Goal: Contribute content: Contribute content

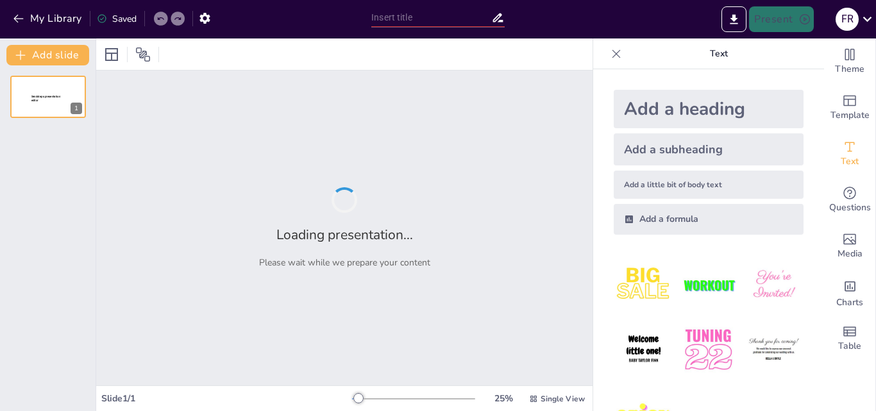
type input "Historia y Evolución del Balonmano"
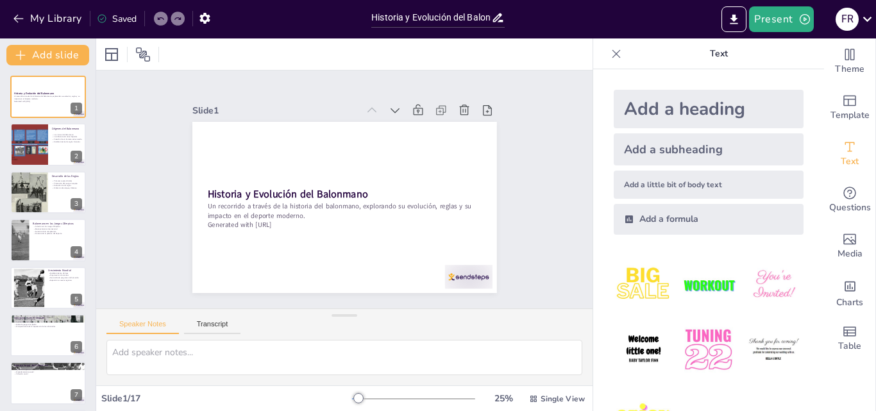
checkbox input "true"
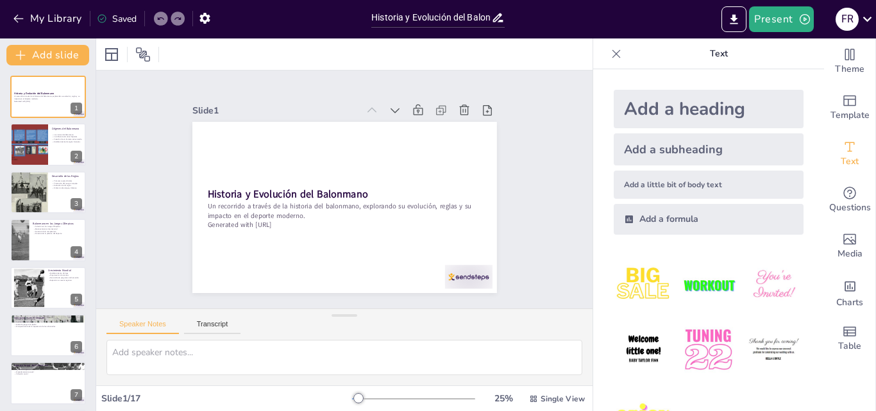
click at [755, 110] on div "Add a heading" at bounding box center [709, 109] width 190 height 38
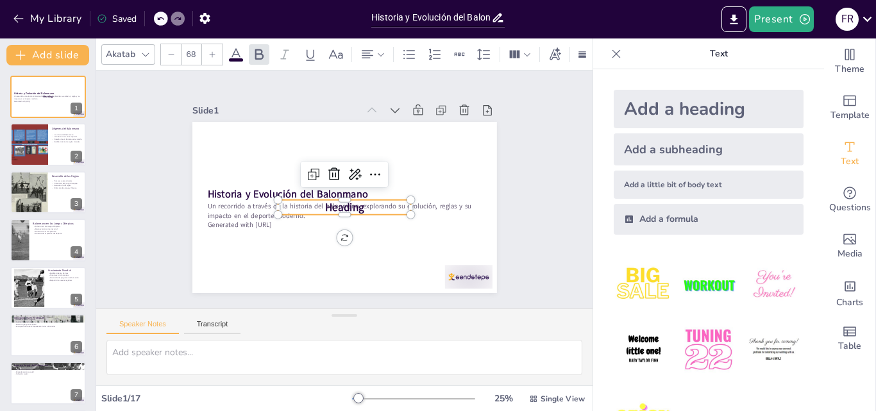
checkbox input "true"
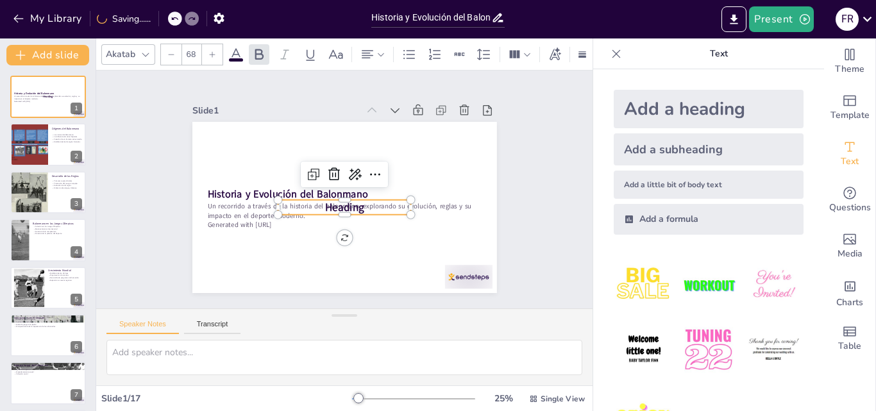
scroll to position [48, 0]
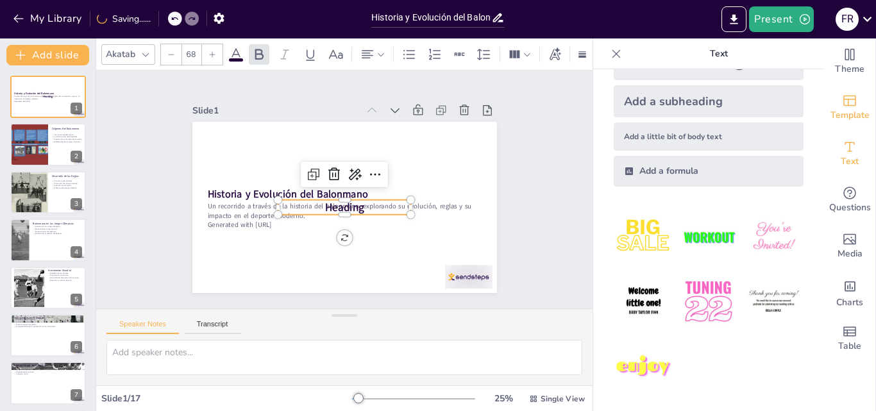
click at [845, 109] on span "Template" at bounding box center [849, 115] width 39 height 14
checkbox input "true"
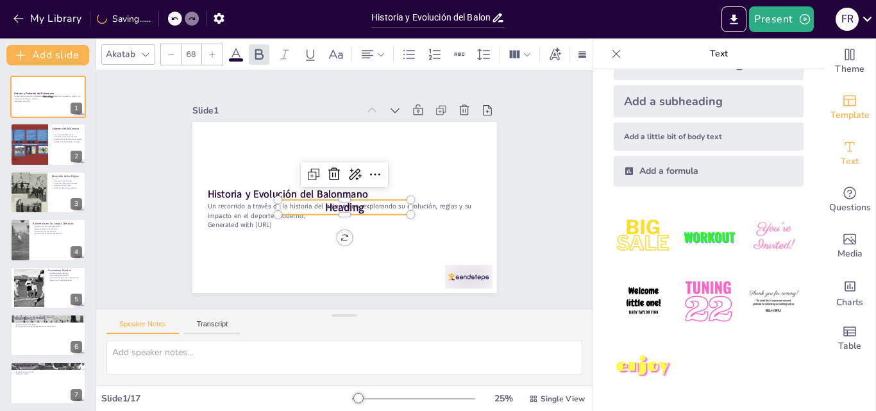
checkbox input "true"
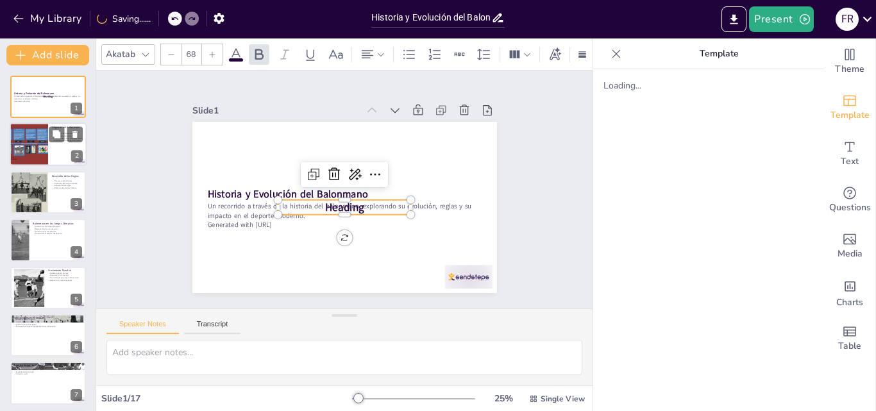
click at [31, 147] on div at bounding box center [29, 145] width 62 height 44
type textarea "El balonmano se originó a partir de juegos de pelota antiguos, lo que muestra c…"
checkbox input "true"
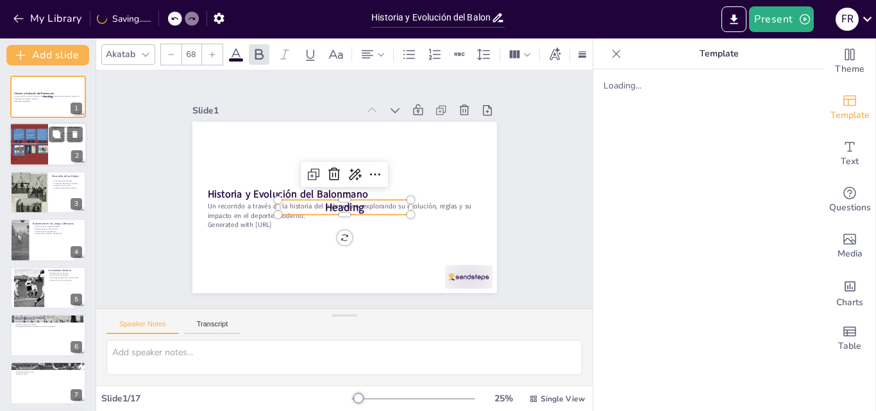
checkbox input "true"
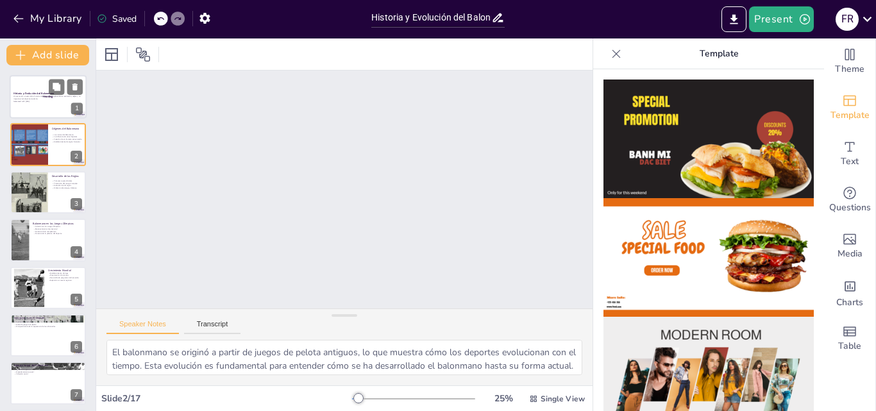
click at [54, 117] on div at bounding box center [48, 97] width 77 height 44
checkbox input "true"
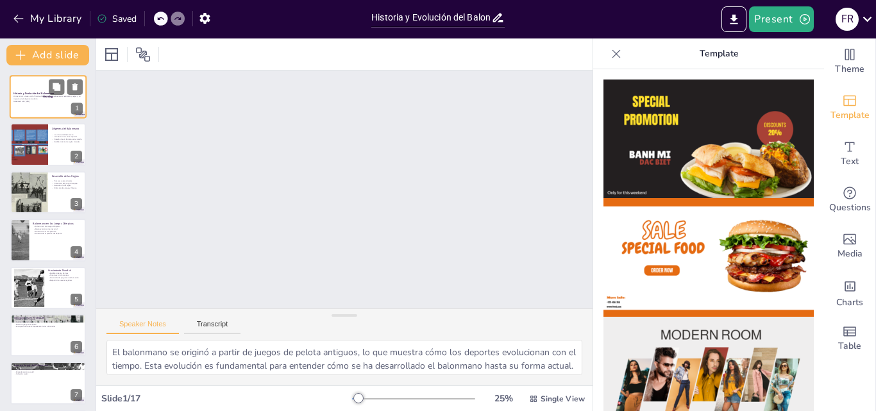
checkbox input "true"
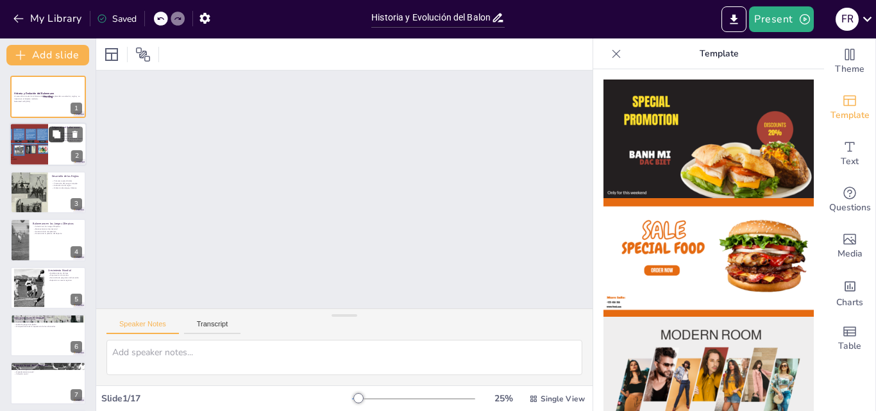
click at [50, 137] on button at bounding box center [56, 134] width 15 height 15
type textarea "El balonmano se originó a partir de juegos de pelota antiguos, lo que muestra c…"
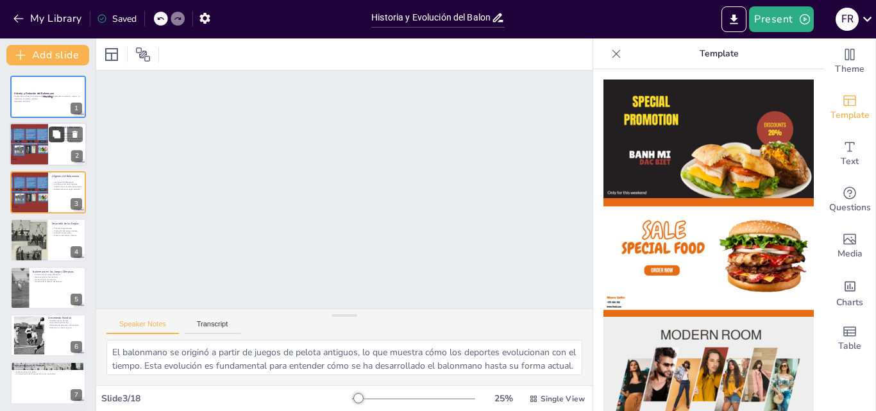
checkbox input "true"
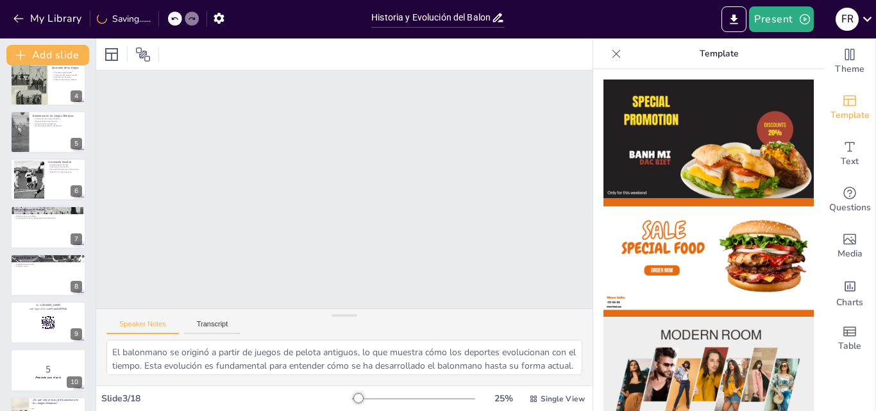
scroll to position [0, 0]
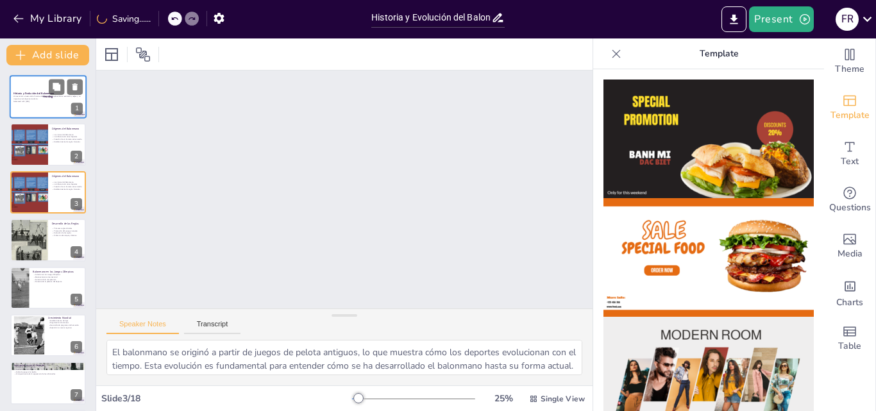
click at [51, 106] on div at bounding box center [48, 97] width 77 height 44
checkbox input "true"
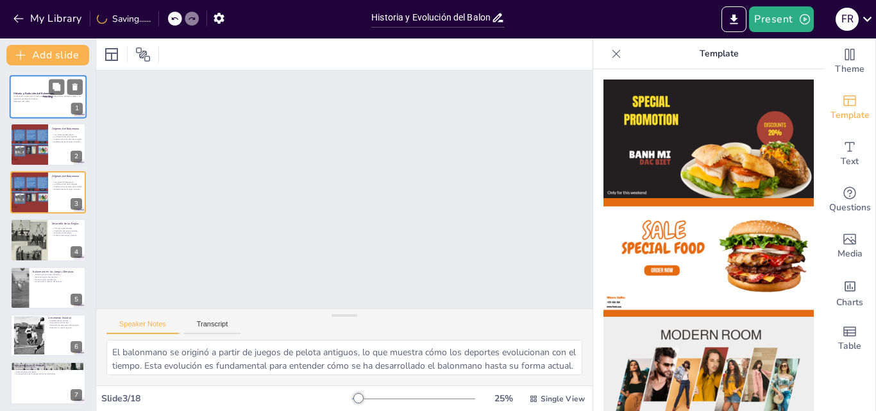
checkbox input "true"
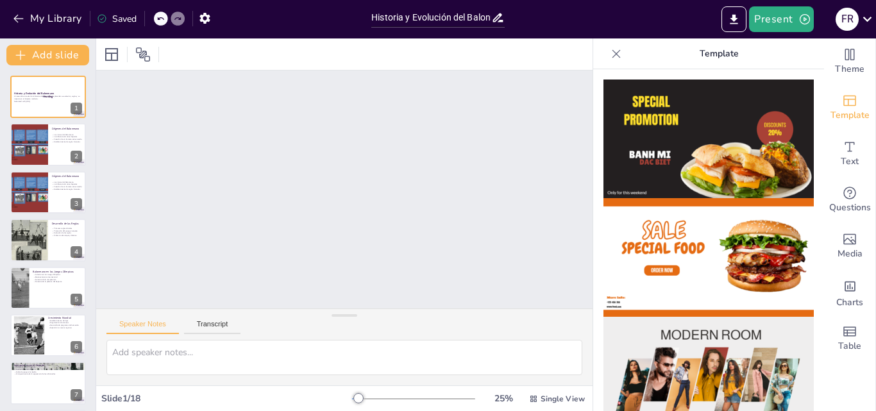
click at [613, 45] on div at bounding box center [616, 54] width 21 height 21
checkbox input "true"
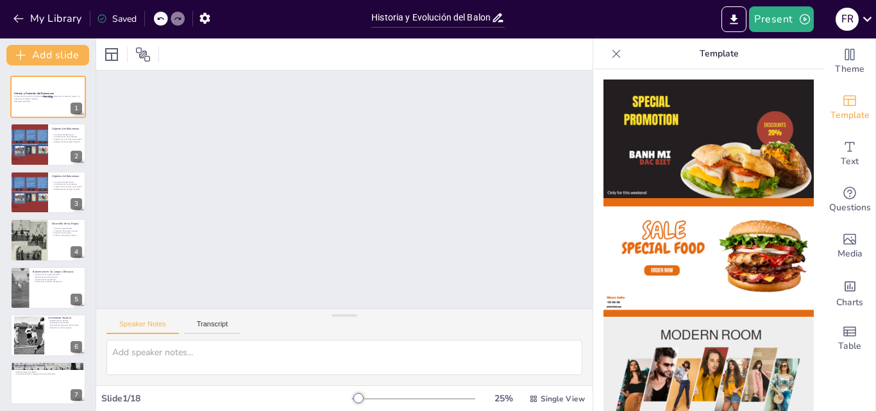
checkbox input "true"
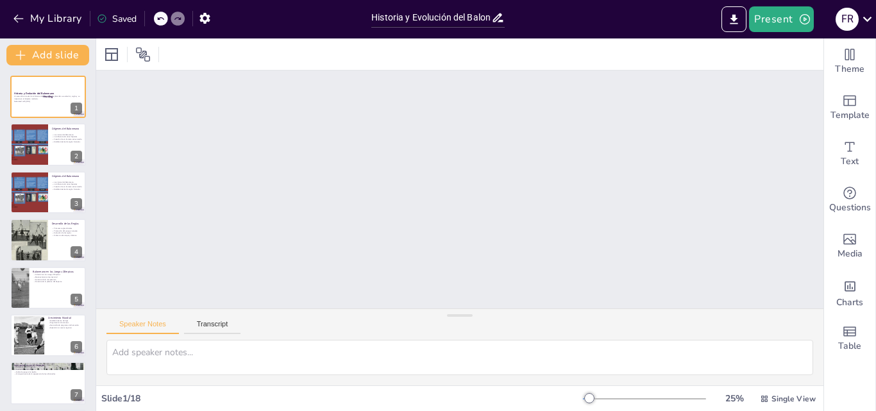
checkbox input "true"
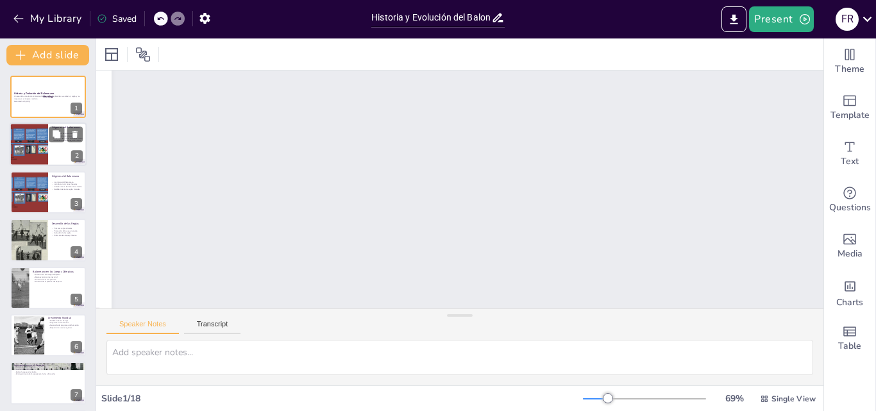
click at [52, 151] on div at bounding box center [48, 145] width 77 height 44
type textarea "El balonmano se originó a partir de juegos de pelota antiguos, lo que muestra c…"
checkbox input "true"
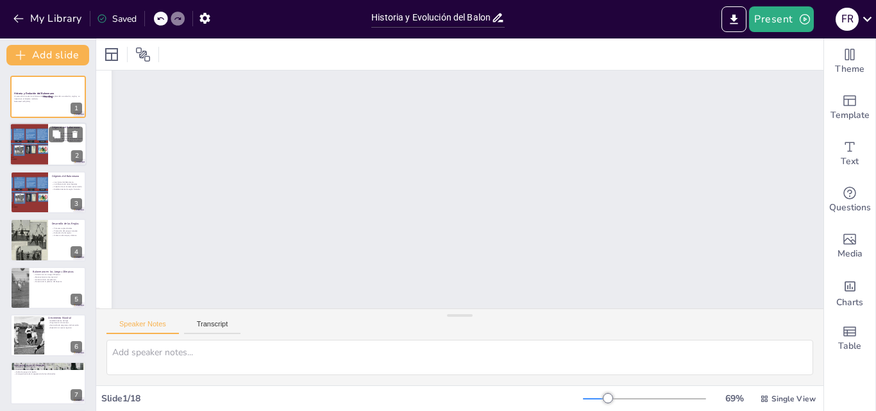
checkbox input "true"
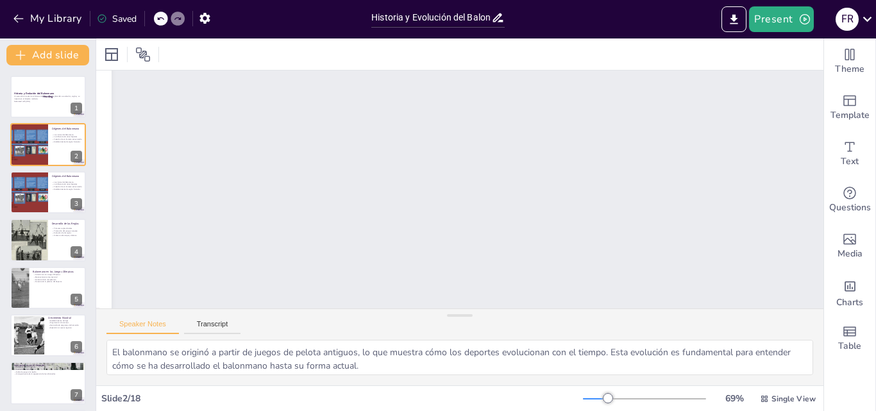
checkbox input "true"
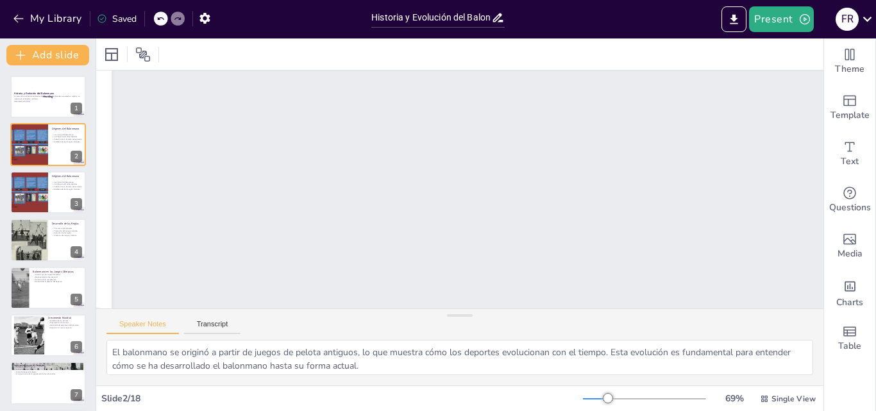
checkbox input "true"
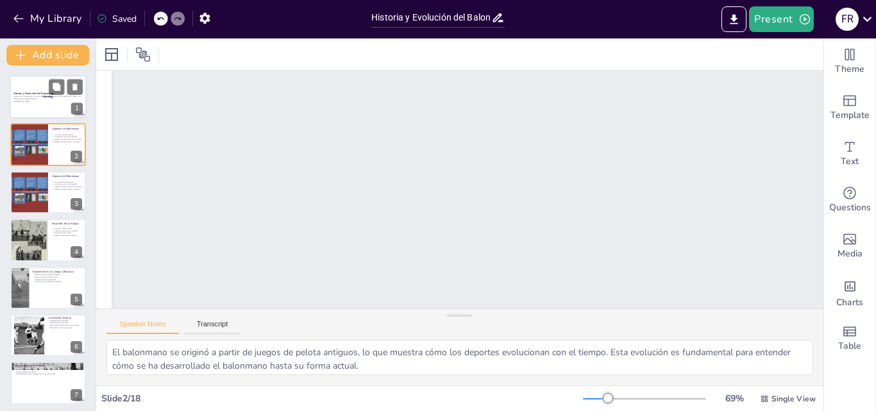
click at [47, 109] on div at bounding box center [48, 97] width 77 height 44
checkbox input "true"
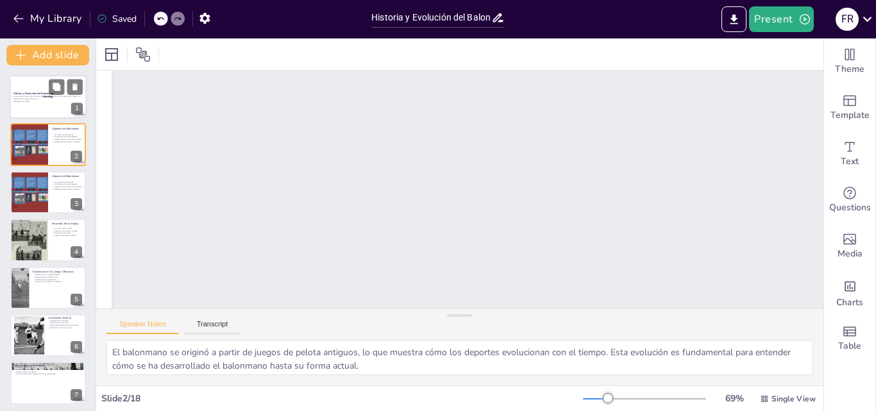
checkbox input "true"
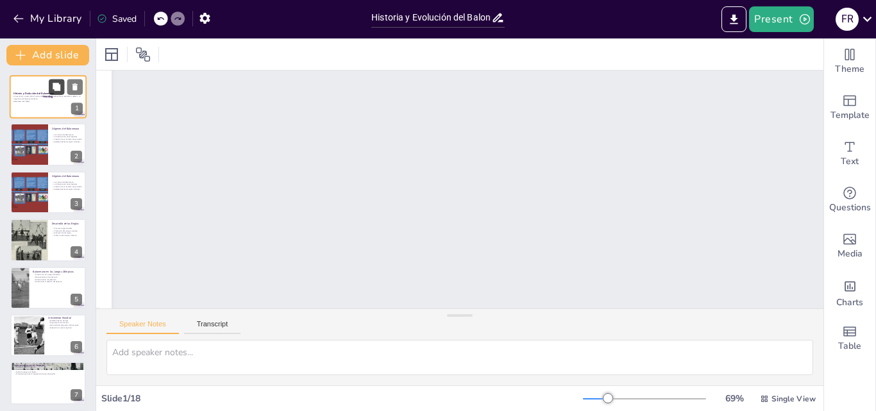
click at [57, 92] on button at bounding box center [56, 86] width 15 height 15
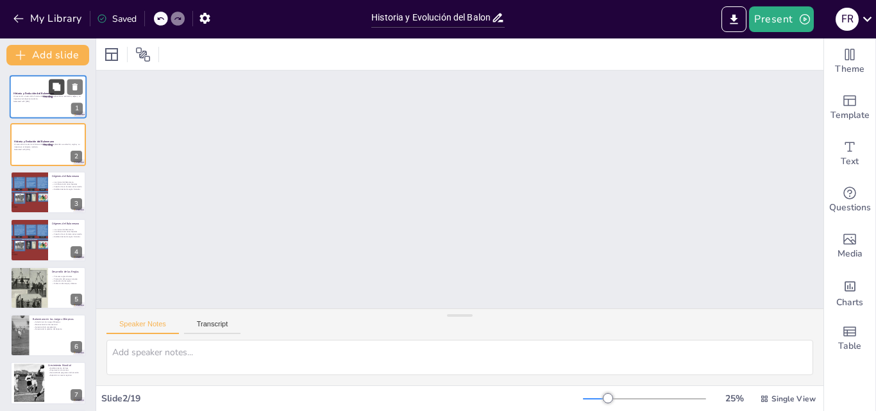
checkbox input "true"
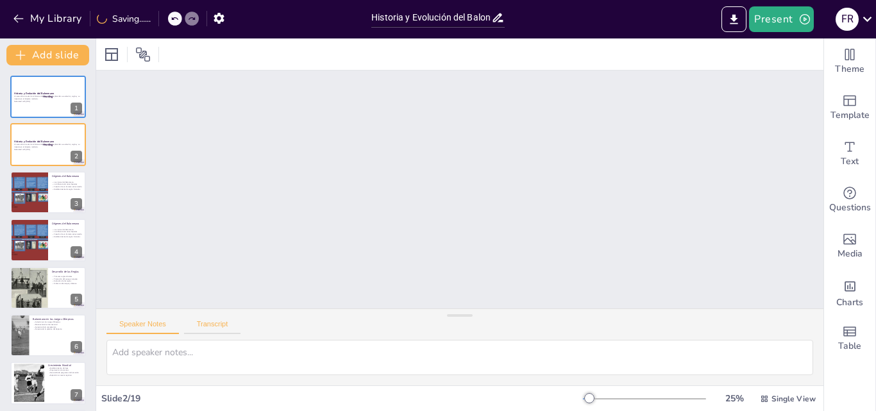
click at [210, 324] on button "Transcript" at bounding box center [212, 327] width 57 height 14
click at [160, 321] on button "Speaker Notes" at bounding box center [142, 327] width 72 height 14
click at [738, 23] on icon "Export to PowerPoint" at bounding box center [734, 19] width 8 height 10
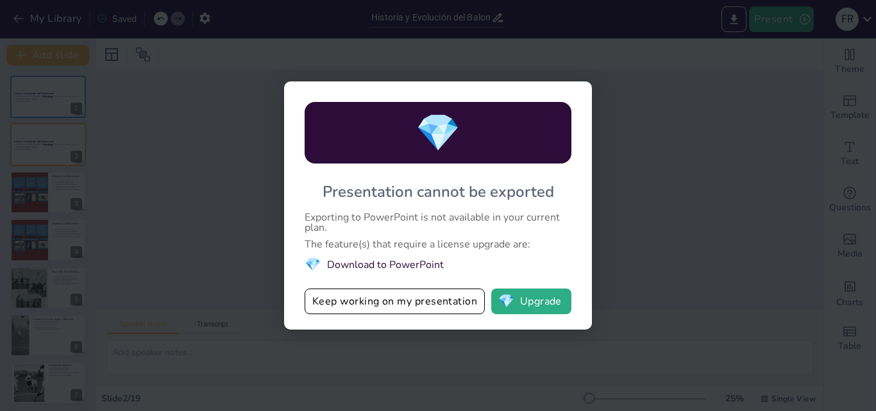
click at [835, 107] on div "💎 Presentation cannot be exported Exporting to PowerPoint is not available in y…" at bounding box center [438, 205] width 876 height 411
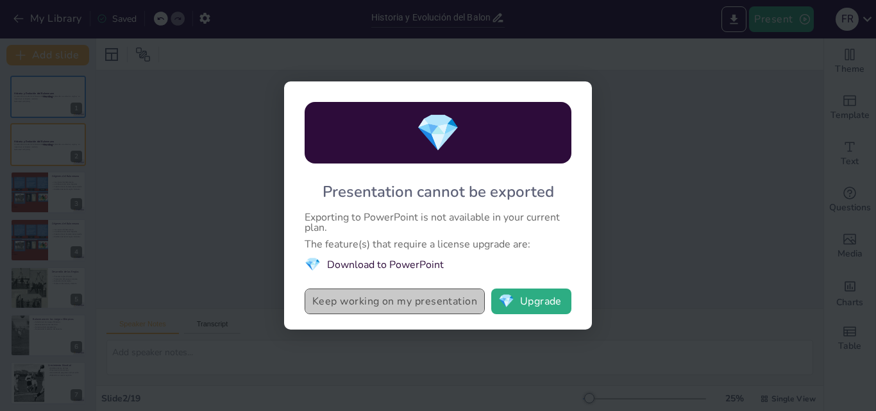
click at [409, 301] on button "Keep working on my presentation" at bounding box center [395, 302] width 180 height 26
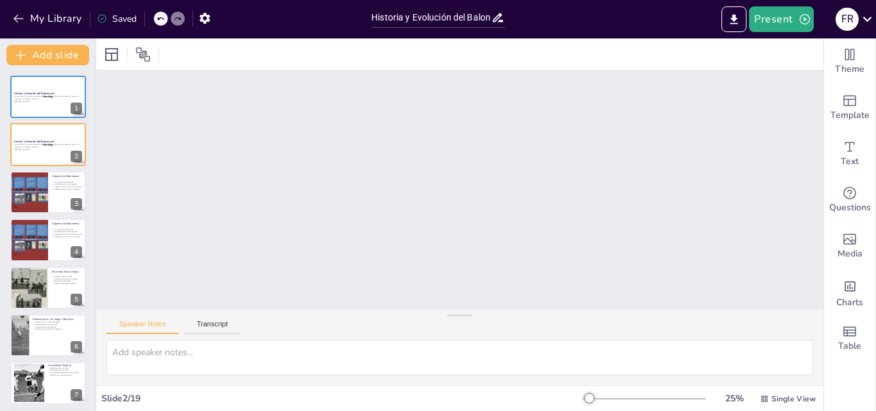
click at [867, 17] on icon at bounding box center [867, 18] width 17 height 17
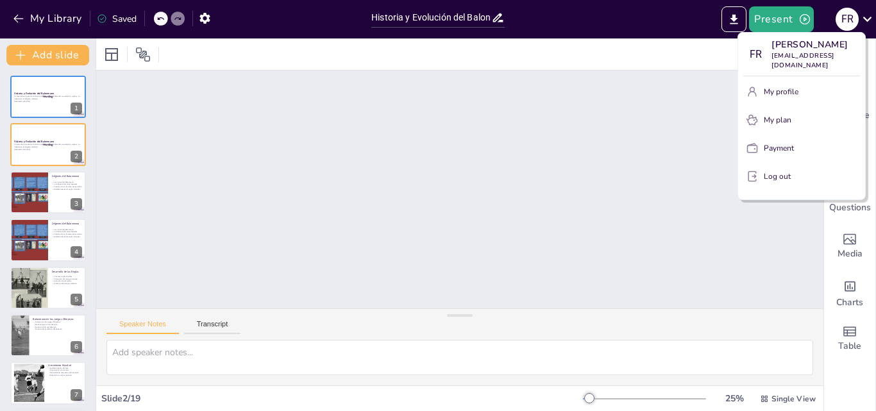
click at [687, 256] on div at bounding box center [438, 205] width 876 height 411
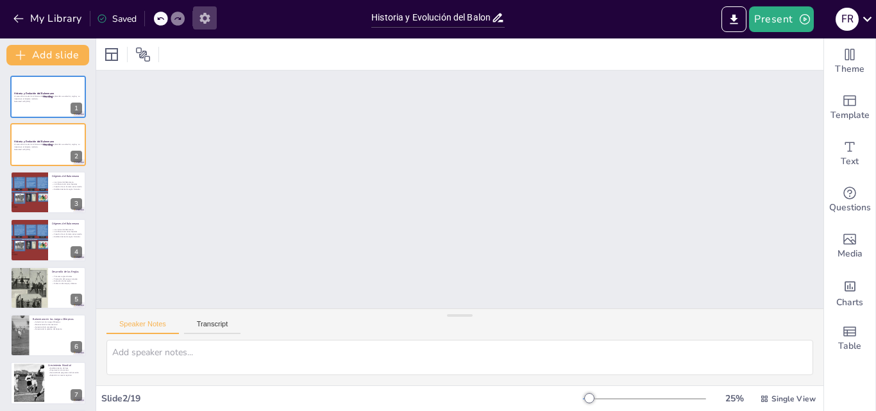
click at [208, 20] on icon "button" at bounding box center [204, 18] width 10 height 11
checkbox input "true"
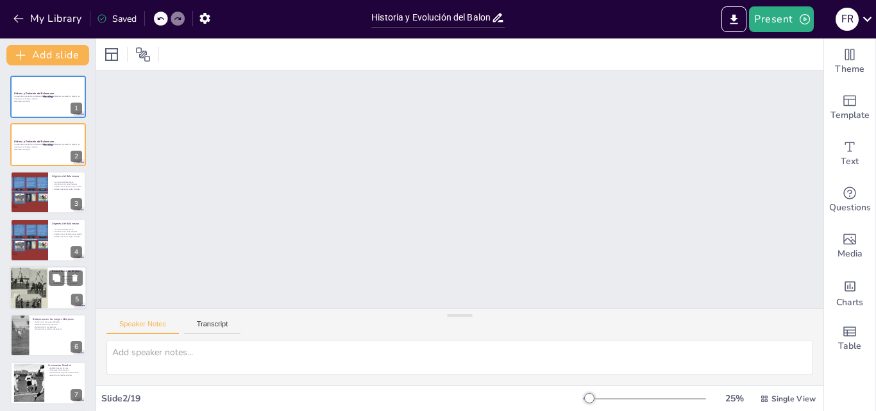
checkbox input "true"
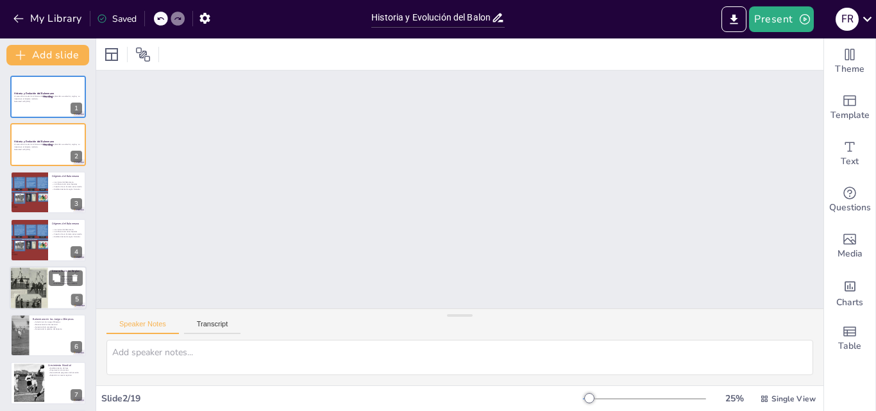
checkbox input "true"
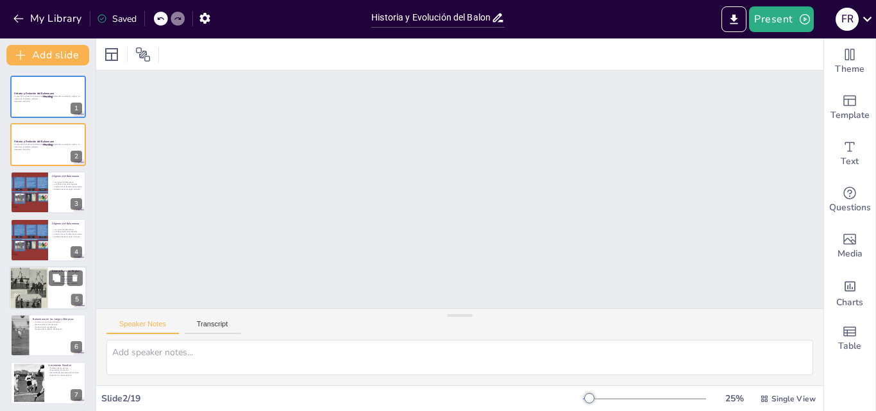
checkbox input "true"
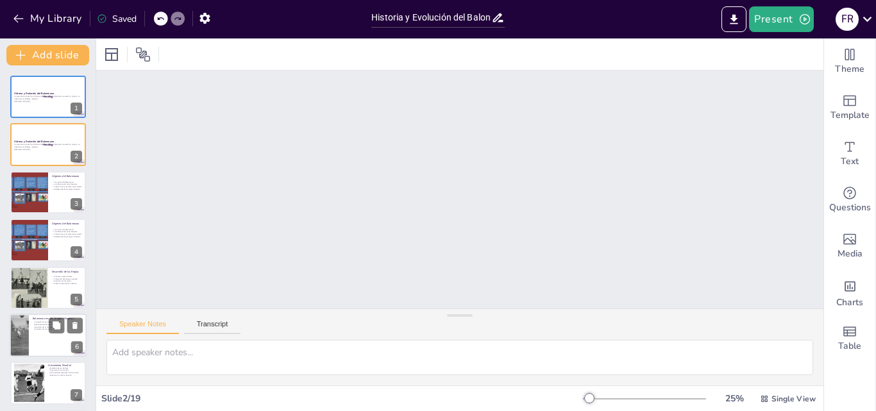
checkbox input "true"
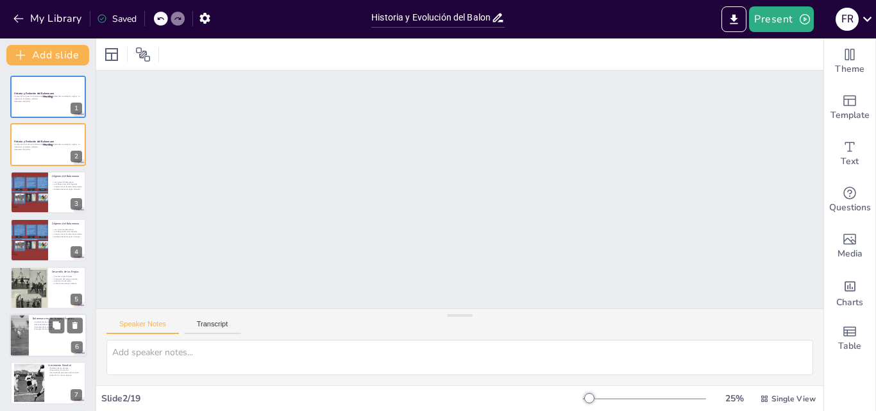
checkbox input "true"
click at [34, 320] on p "Balonmano en los Juegos Olímpicos" at bounding box center [58, 319] width 50 height 4
checkbox input "true"
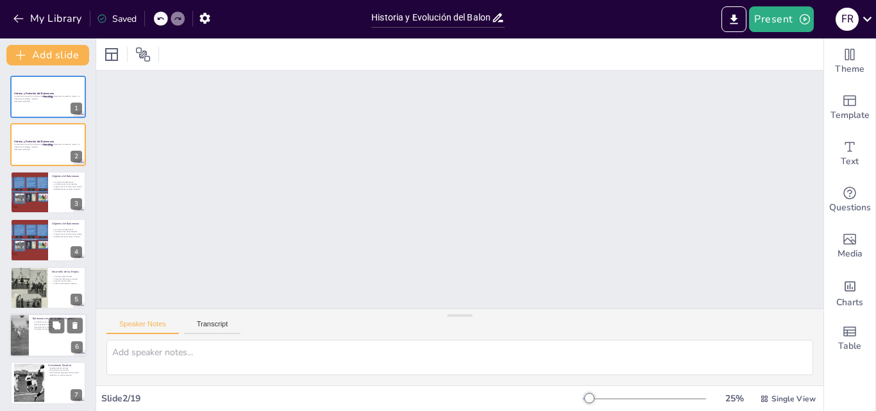
checkbox input "true"
type textarea "La inclusión del balonmano en los Juegos Olímpicos es un testimonio de su creci…"
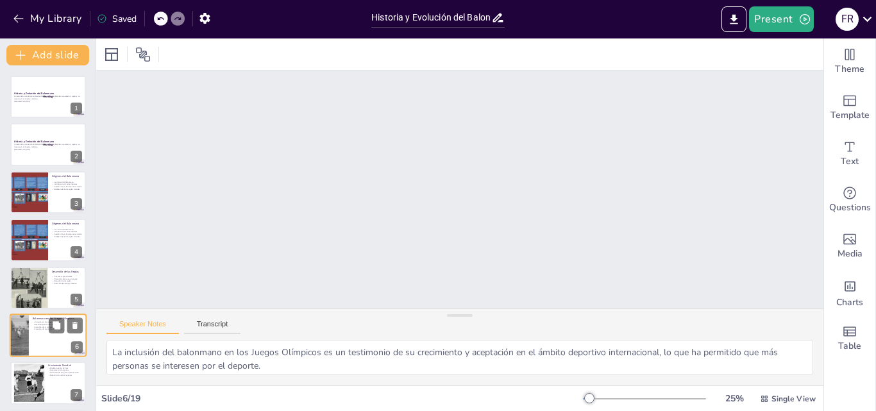
scroll to position [97, 0]
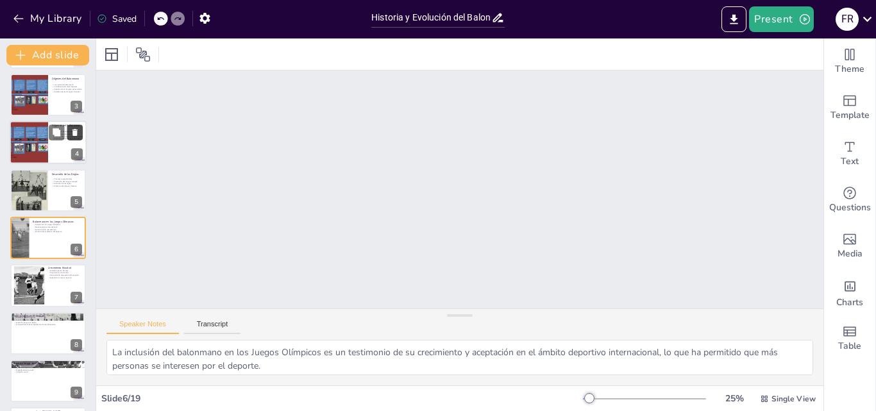
checkbox input "true"
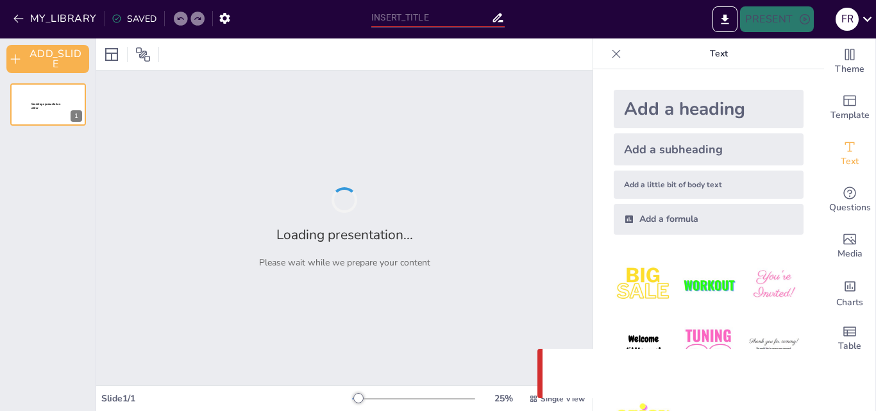
type input "Historia y Evolución del Balonmano"
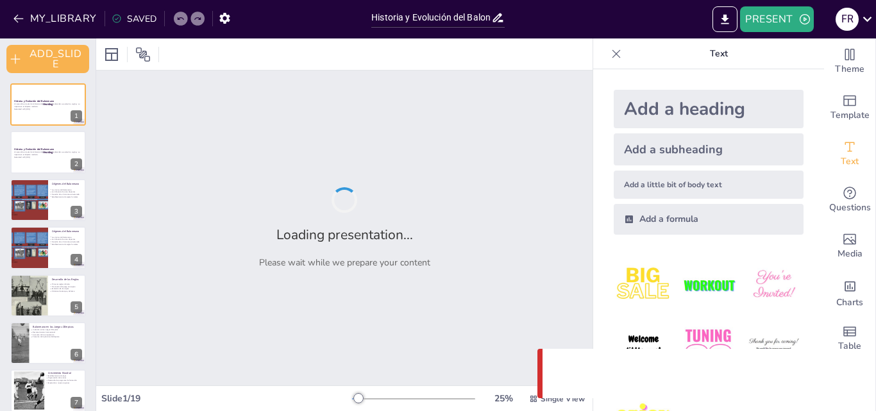
checkbox input "true"
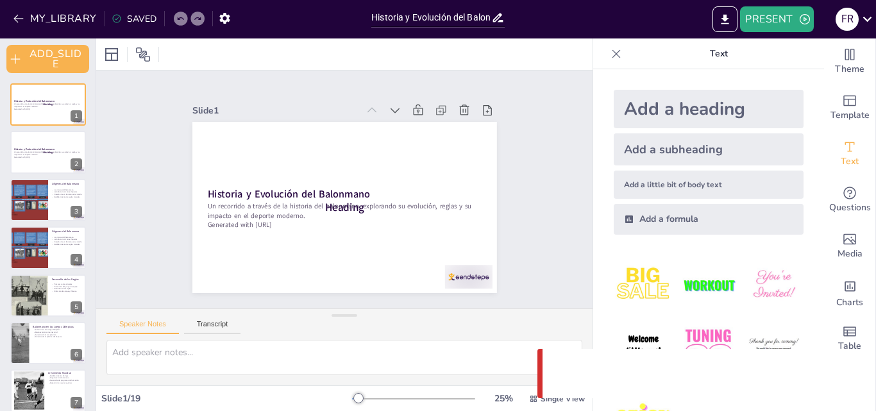
checkbox input "true"
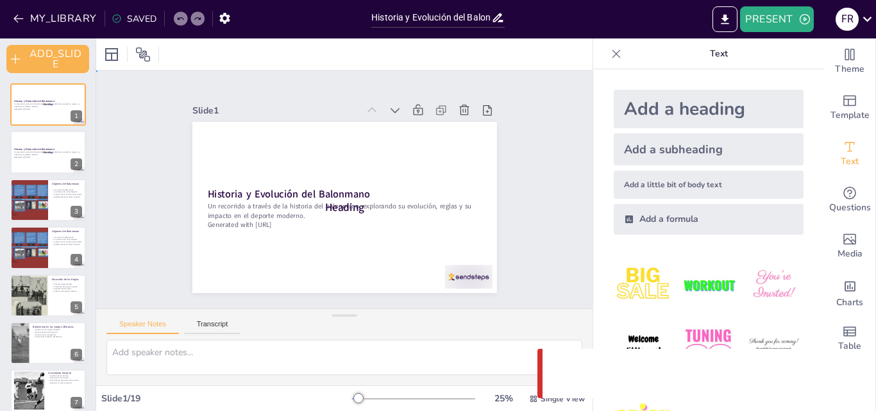
checkbox input "true"
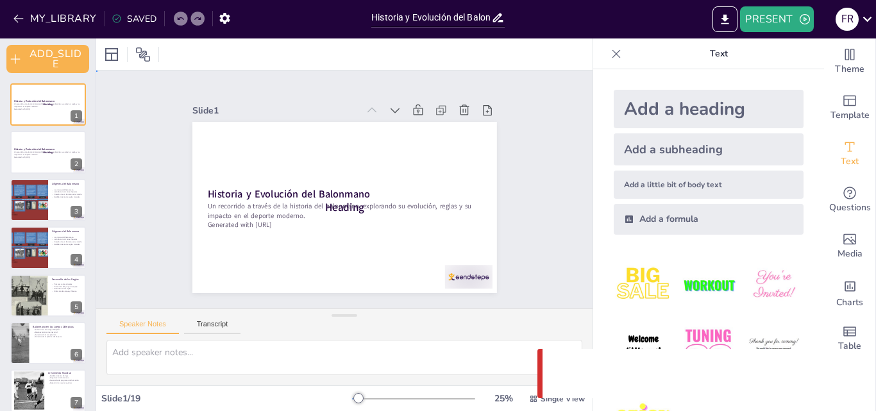
click at [548, 130] on div "Slide 1 Historia y Evolución del Balonmano Un recorrido a través de la historia…" at bounding box center [344, 190] width 496 height 238
checkbox input "true"
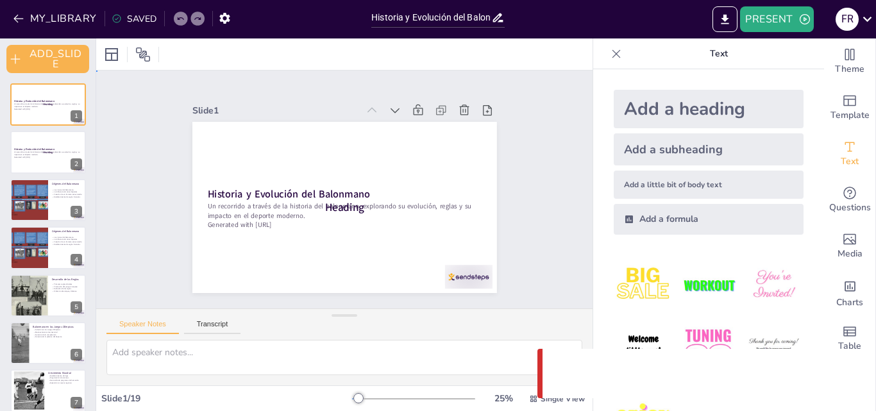
checkbox input "true"
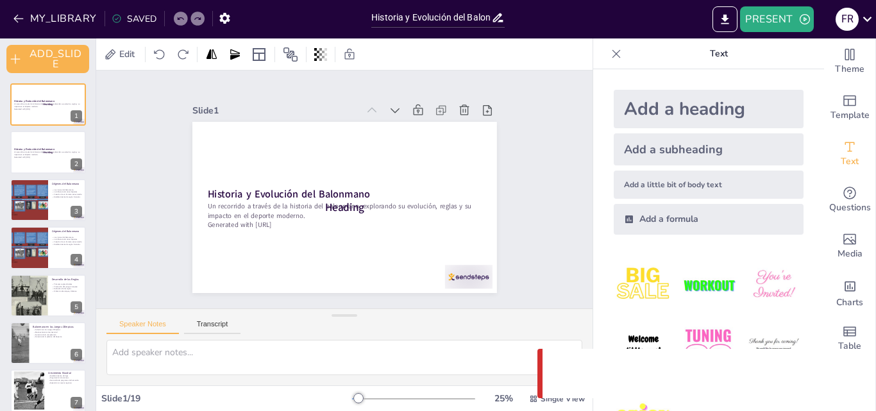
checkbox input "true"
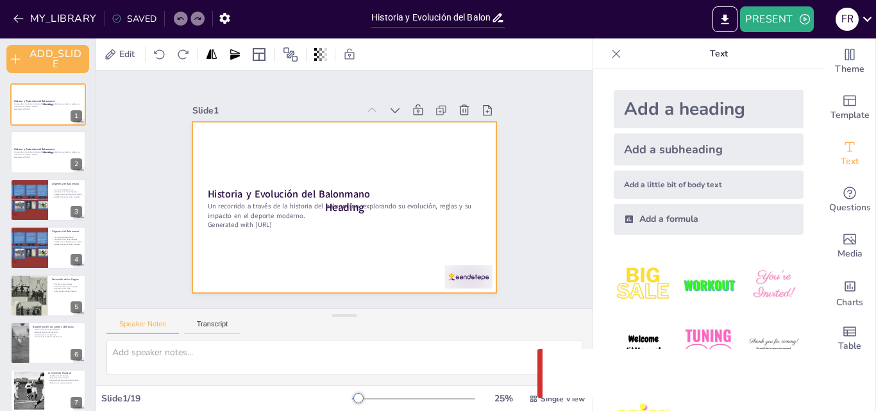
checkbox input "true"
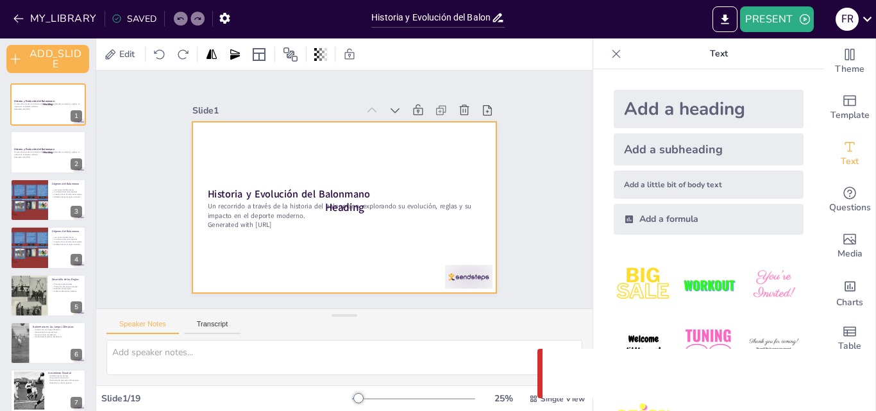
checkbox input "true"
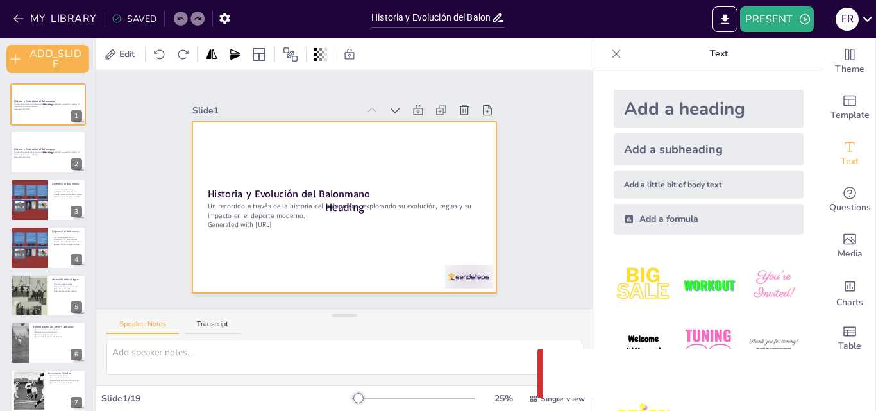
checkbox input "true"
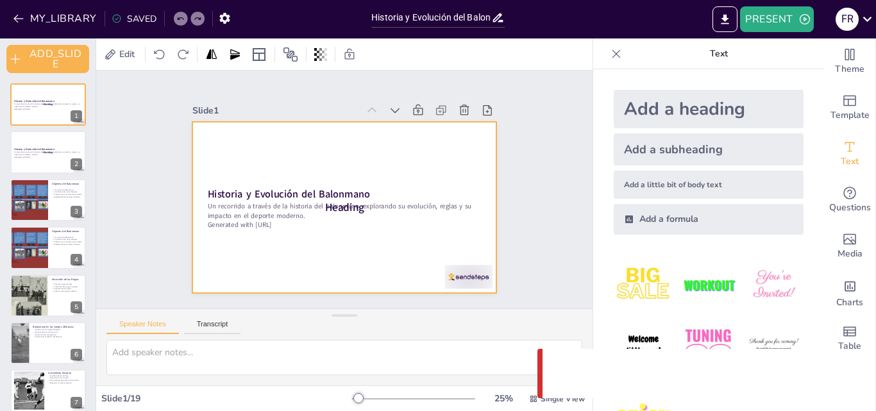
checkbox input "true"
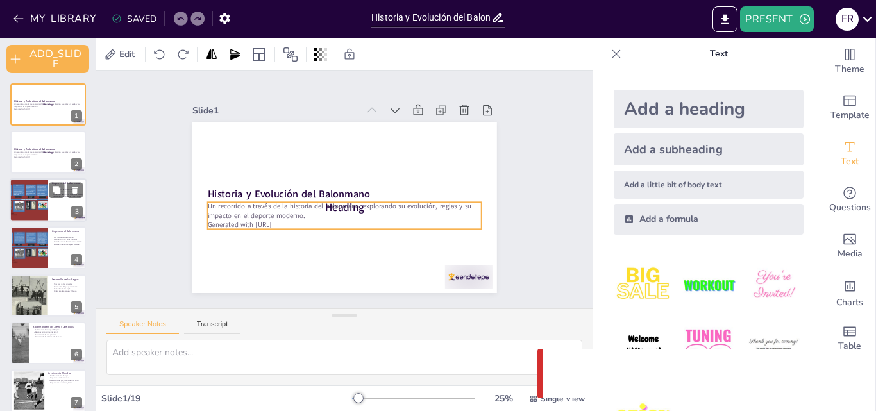
checkbox input "true"
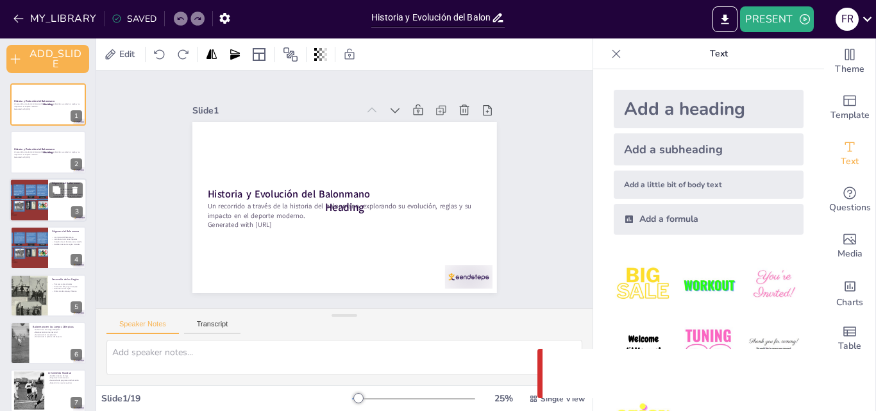
checkbox input "true"
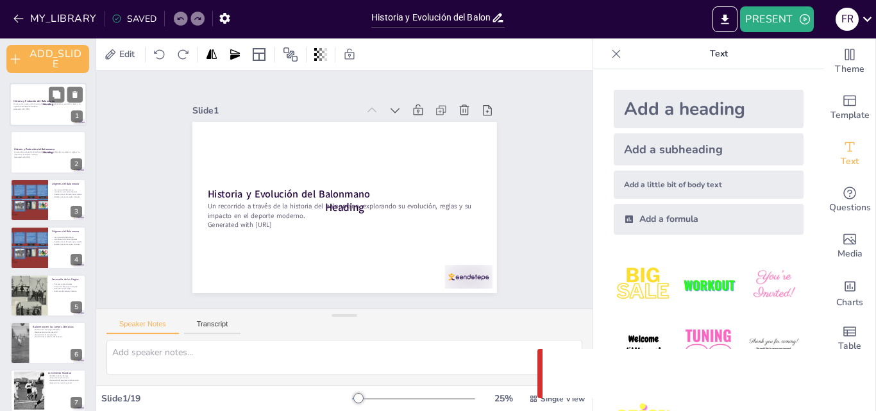
checkbox input "true"
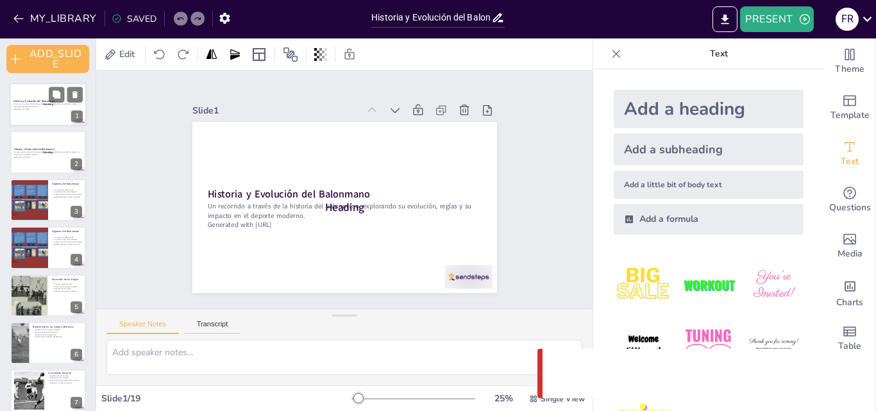
checkbox input "true"
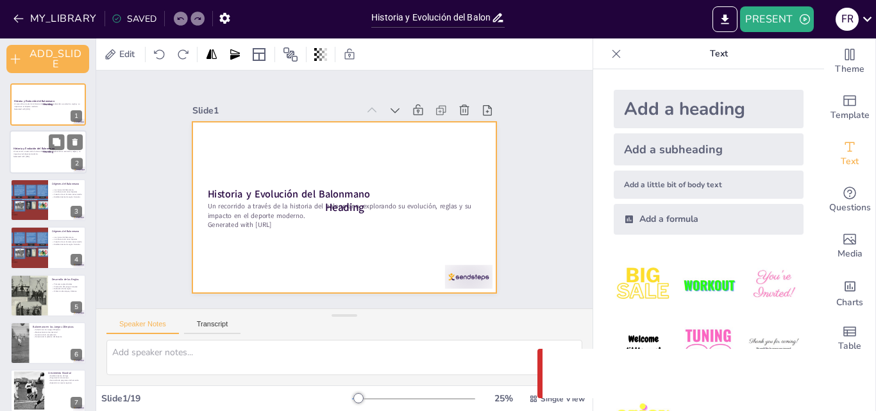
checkbox input "true"
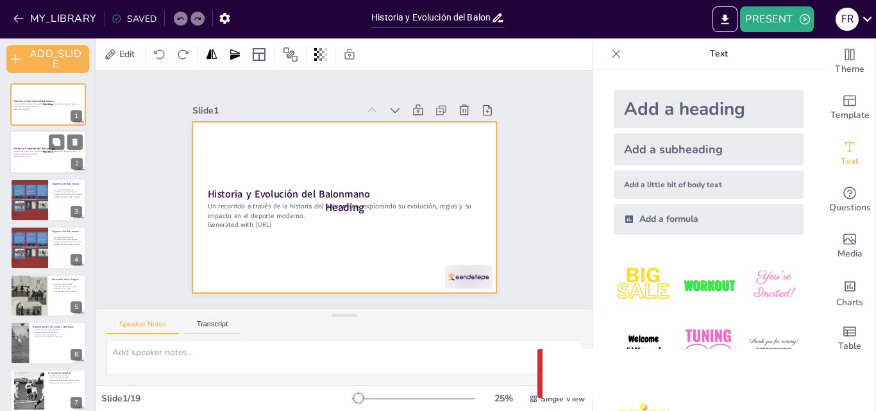
checkbox input "true"
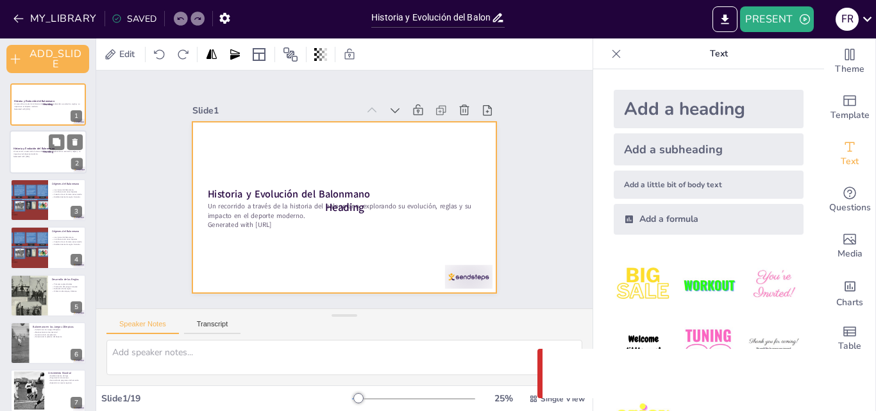
checkbox input "true"
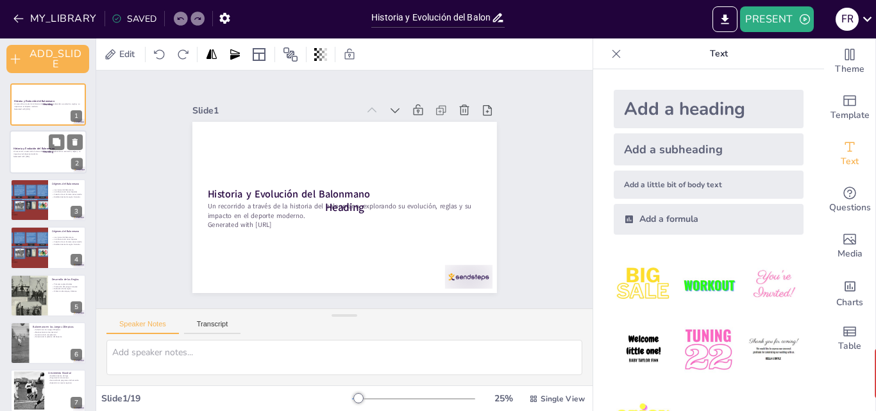
click at [47, 147] on strong "Historia y Evolución del Balonmano" at bounding box center [33, 148] width 41 height 3
checkbox input "true"
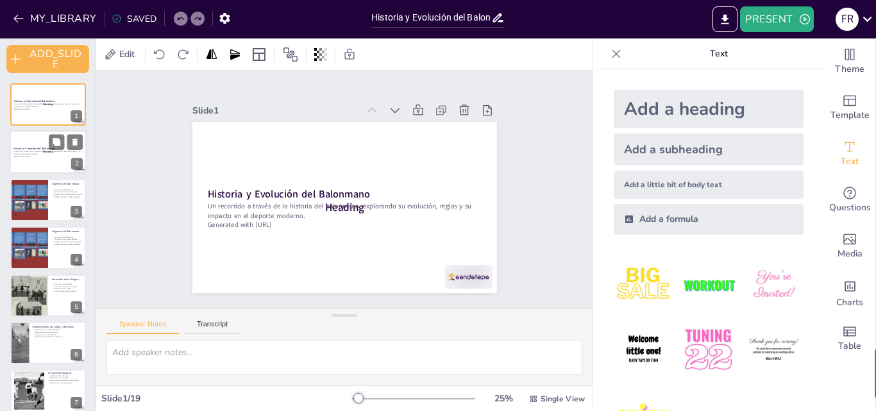
checkbox input "true"
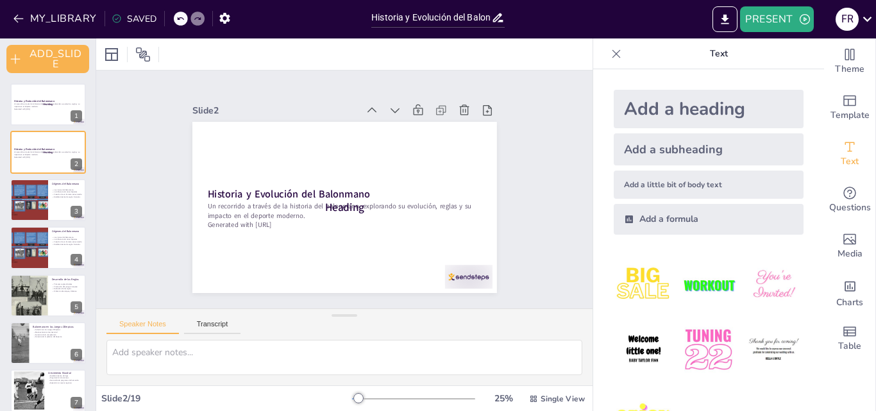
checkbox input "true"
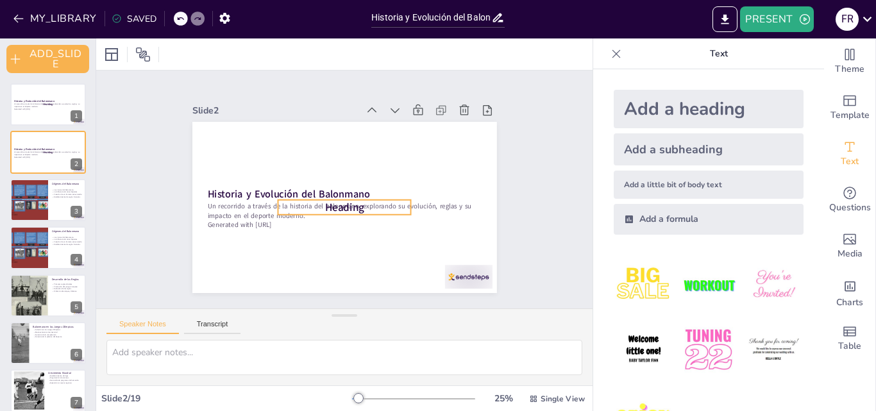
checkbox input "true"
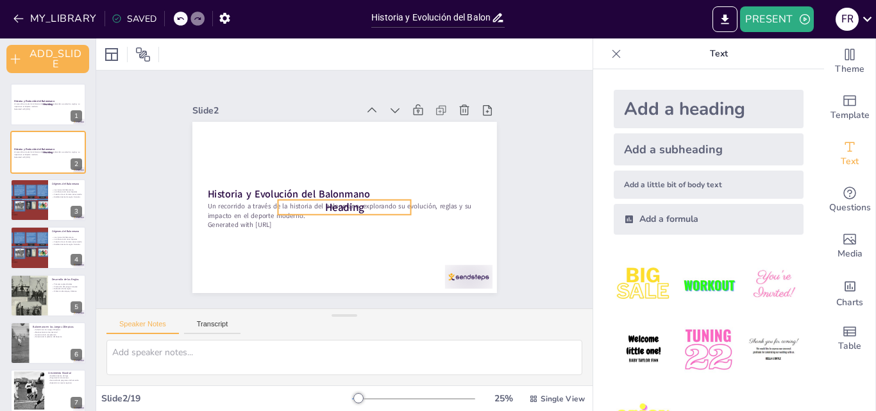
checkbox input "true"
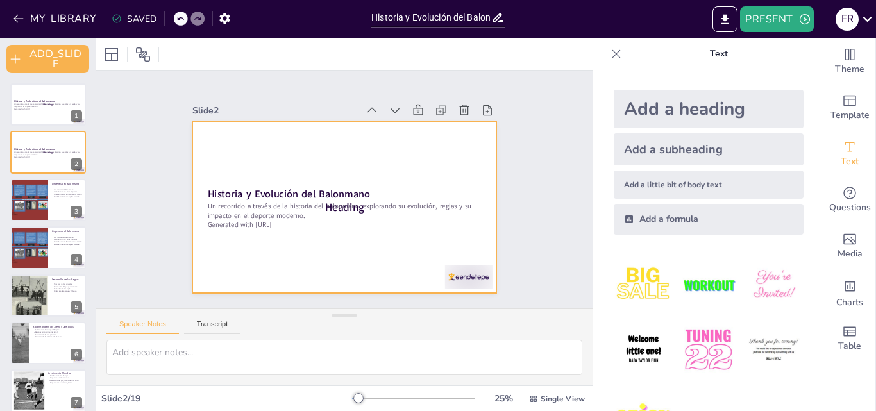
checkbox input "true"
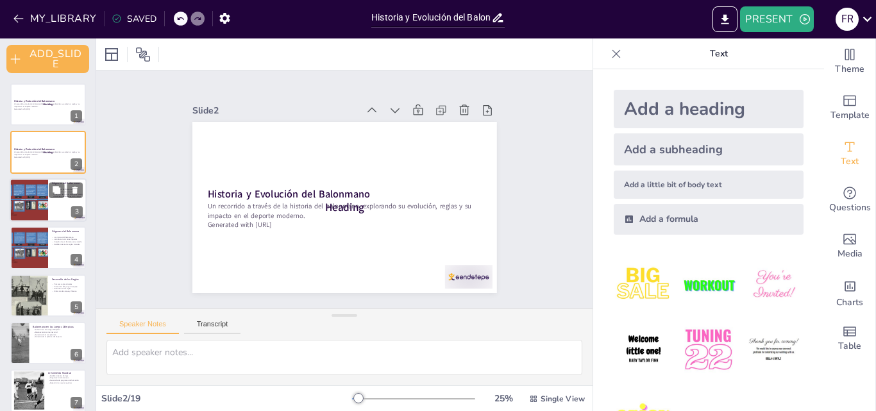
checkbox input "true"
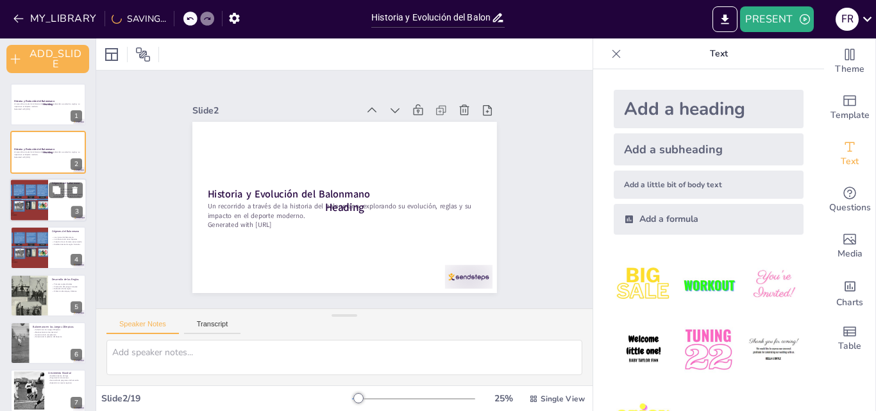
click at [31, 194] on div at bounding box center [29, 200] width 62 height 44
type textarea "El balonmano se originó a partir de juegos de pelota antiguos, lo que muestra c…"
checkbox input "true"
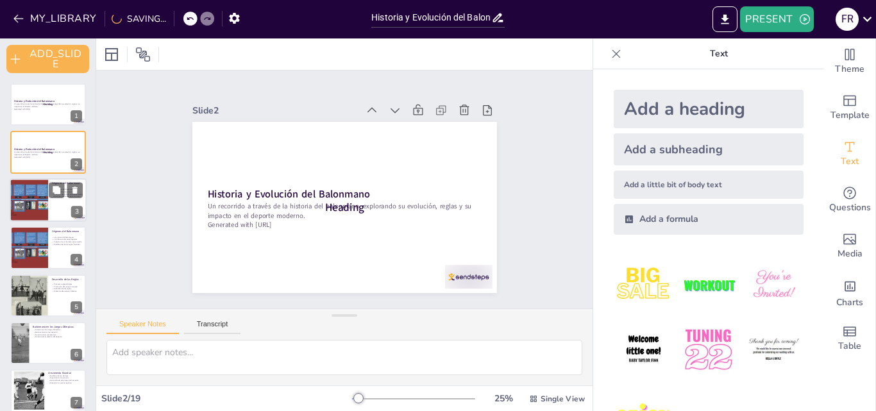
checkbox input "true"
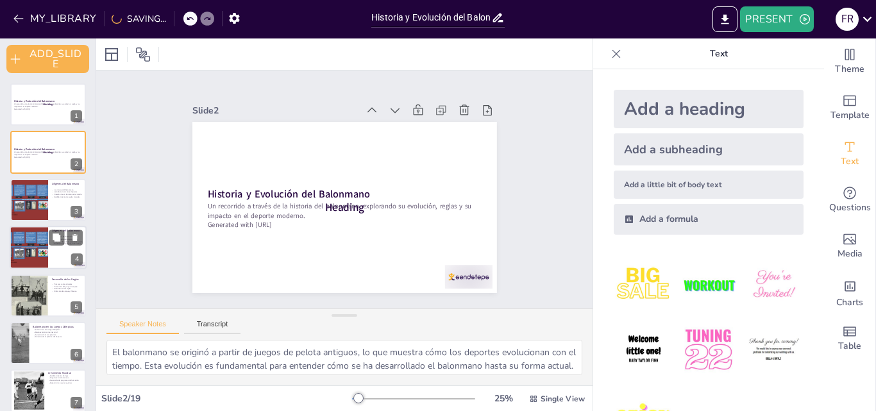
checkbox input "true"
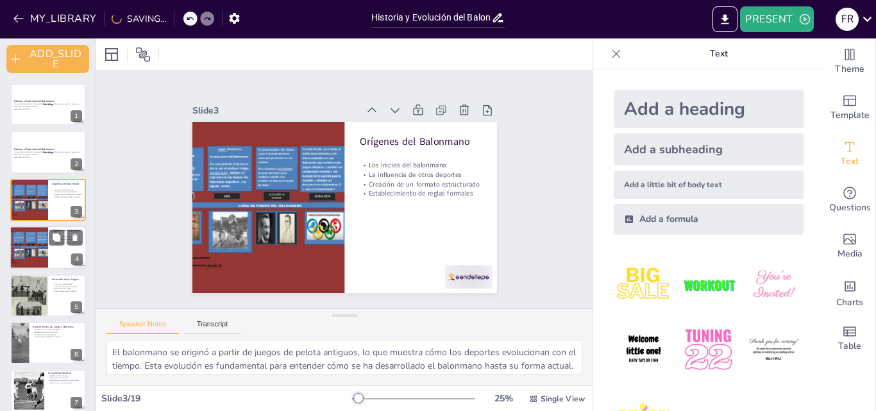
checkbox input "true"
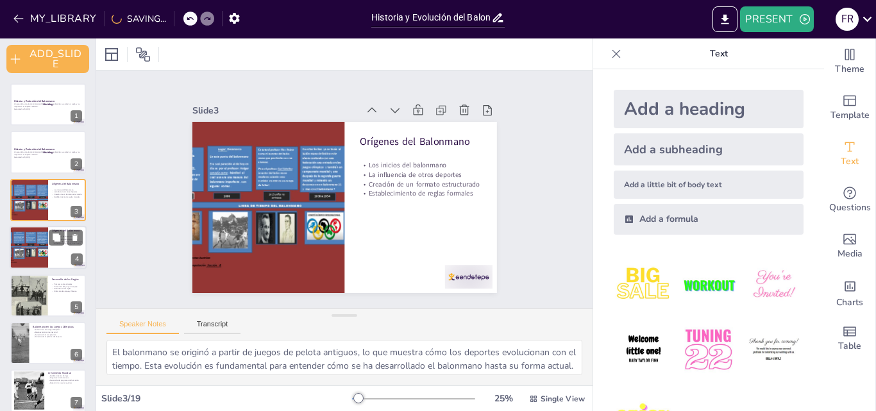
click at [30, 244] on div at bounding box center [29, 248] width 62 height 44
checkbox input "true"
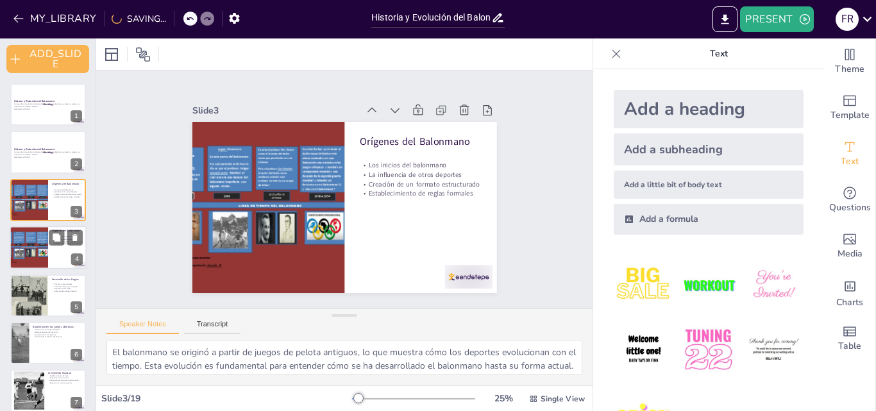
checkbox input "true"
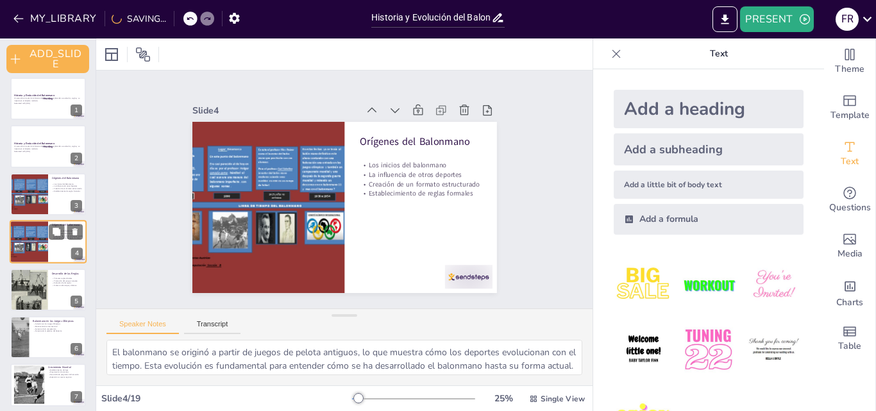
click at [30, 244] on div at bounding box center [29, 242] width 62 height 44
checkbox input "true"
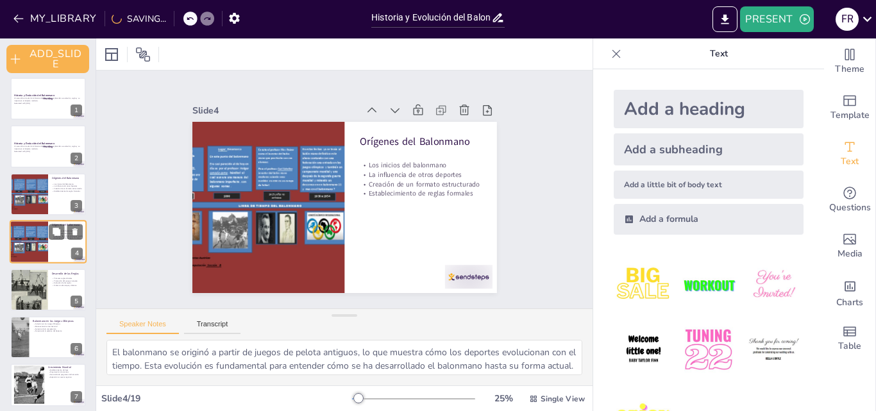
checkbox input "true"
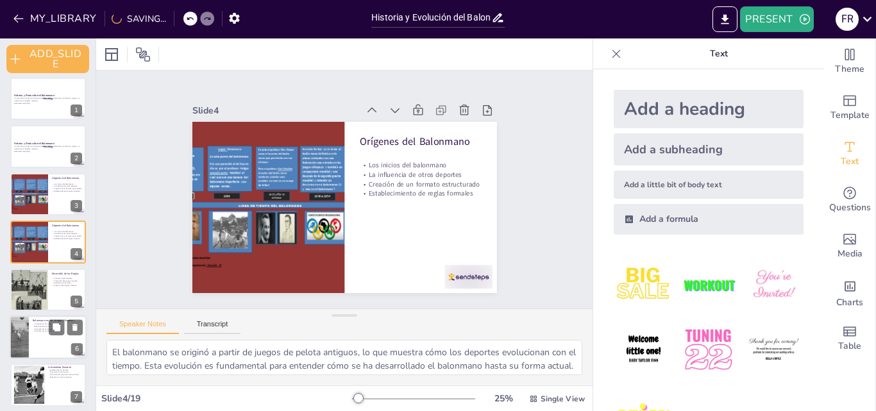
checkbox input "true"
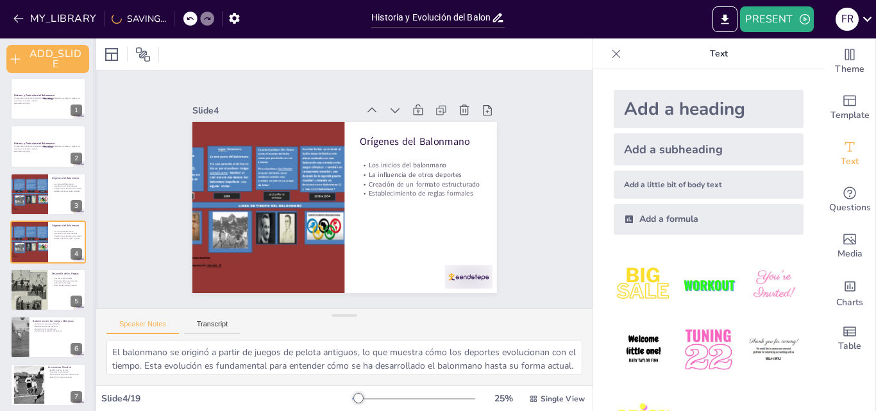
checkbox input "true"
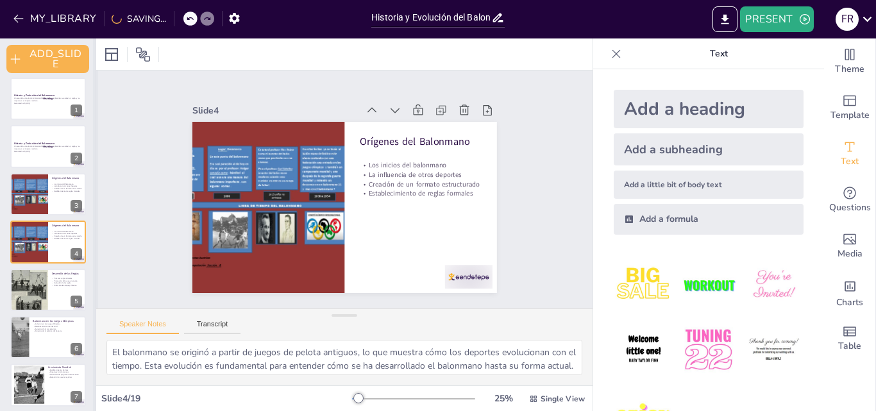
checkbox input "true"
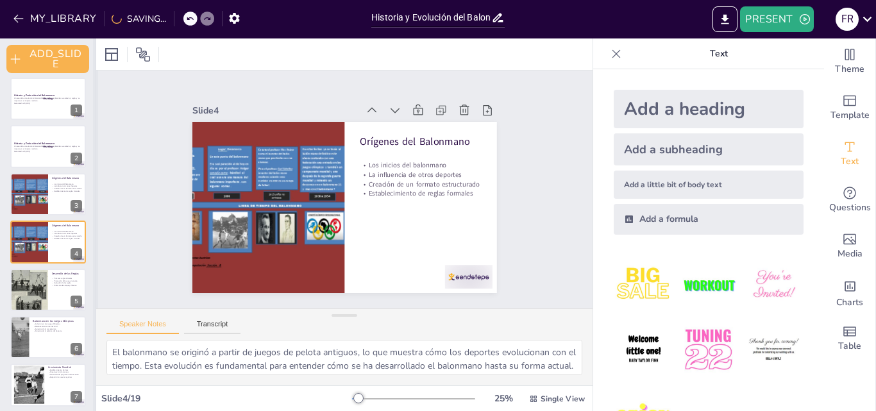
checkbox input "true"
click at [95, 378] on div at bounding box center [95, 224] width 5 height 373
checkbox input "true"
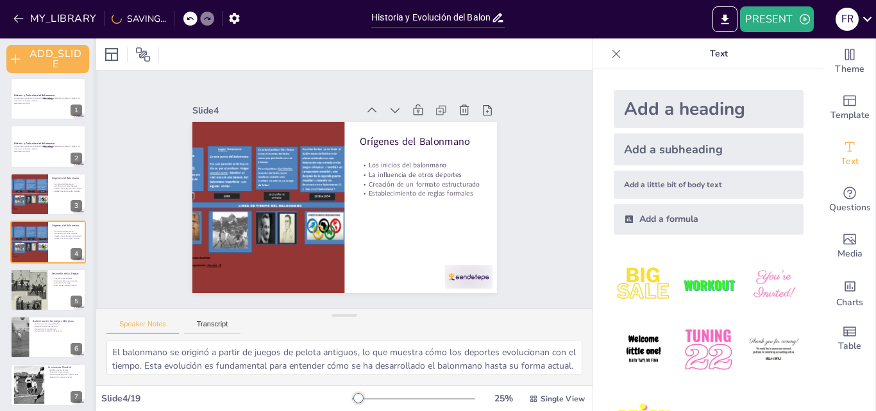
checkbox input "true"
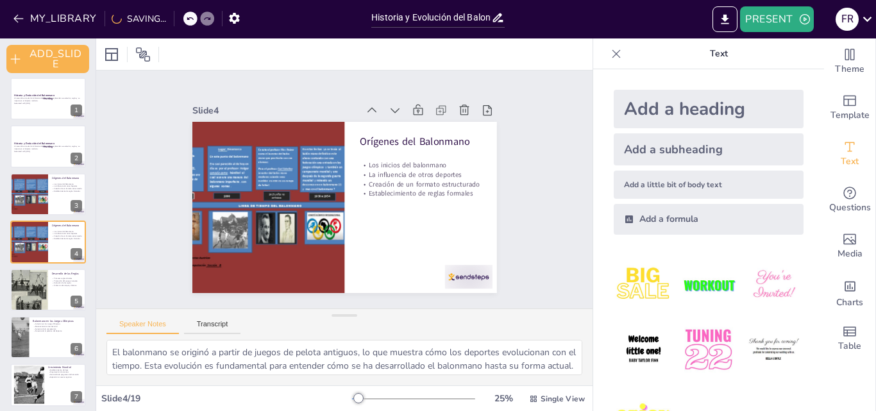
checkbox input "true"
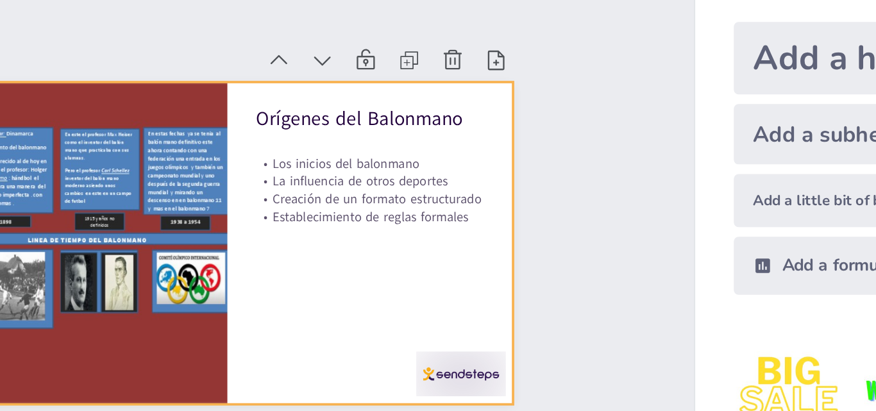
checkbox input "true"
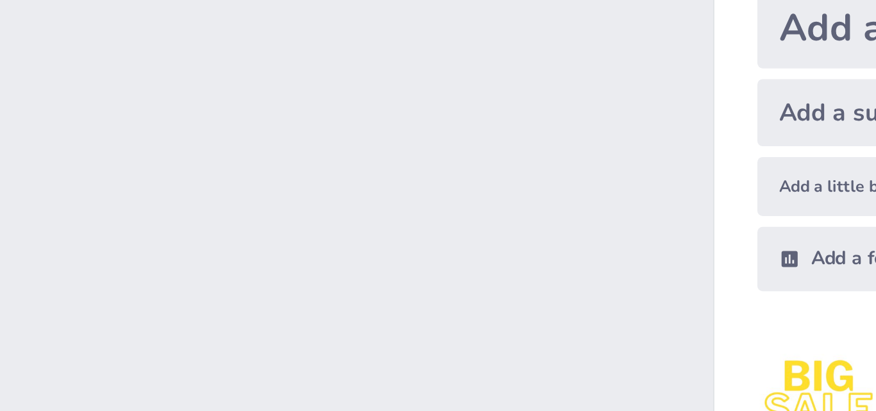
checkbox input "true"
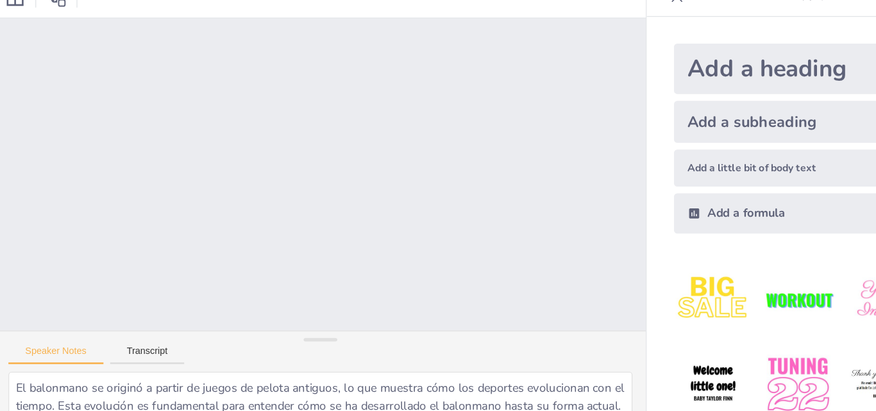
scroll to position [3, 0]
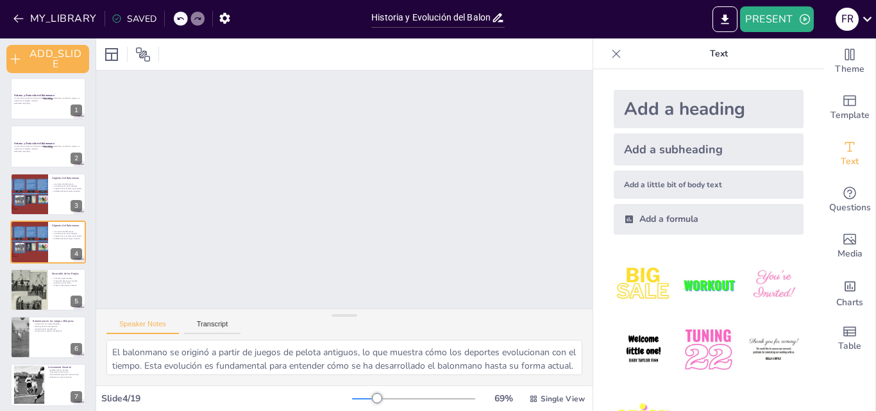
checkbox input "true"
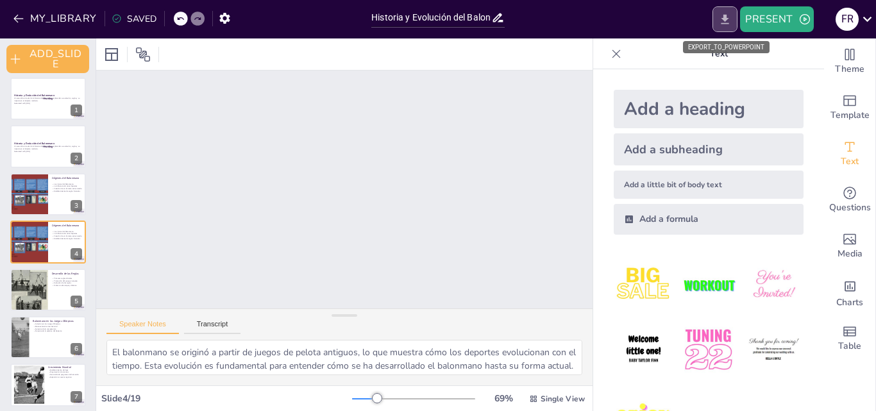
click at [726, 20] on icon "EXPORT_TO_POWERPOINT" at bounding box center [725, 19] width 8 height 10
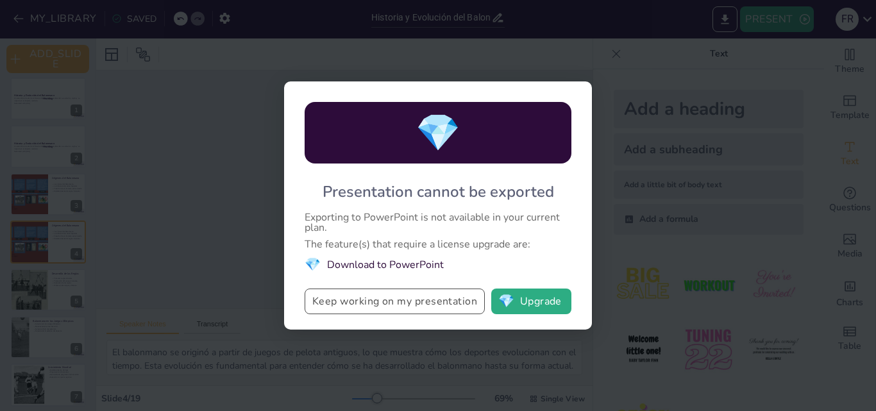
click at [468, 307] on button "Keep working on my presentation" at bounding box center [395, 302] width 180 height 26
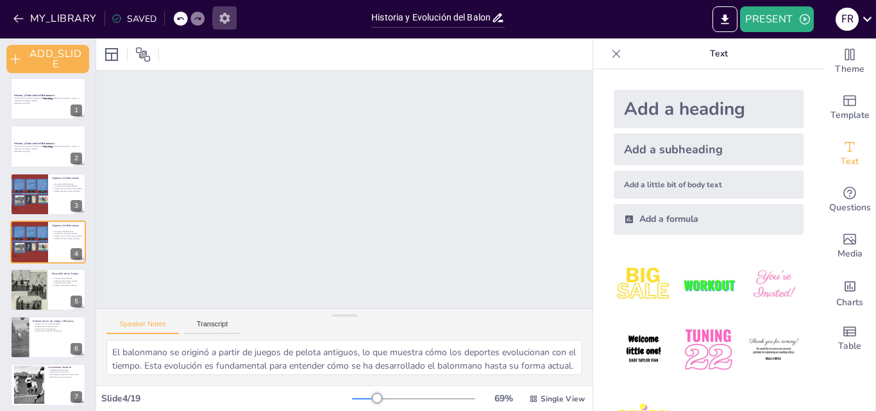
click at [221, 18] on icon "button" at bounding box center [224, 18] width 10 height 11
click at [807, 21] on icon "button" at bounding box center [804, 19] width 13 height 13
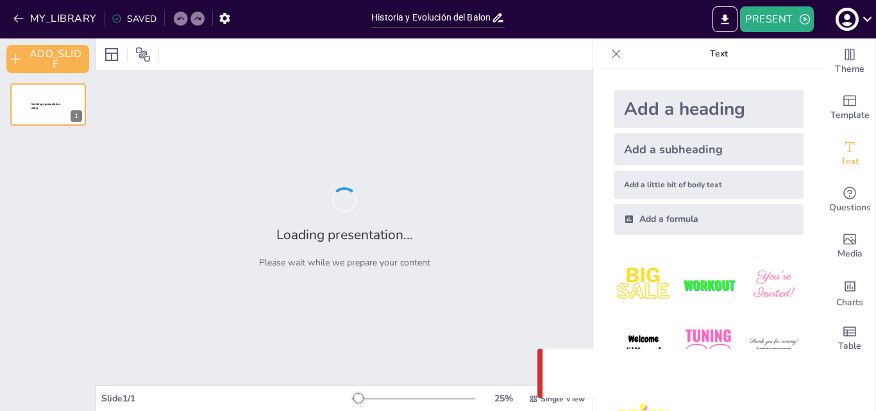
type input "Historia y Evolución del Balonmano"
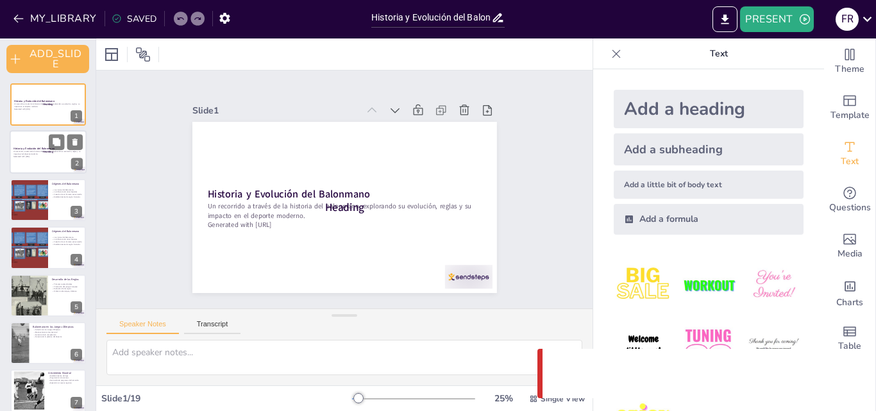
click at [46, 163] on div at bounding box center [48, 153] width 77 height 44
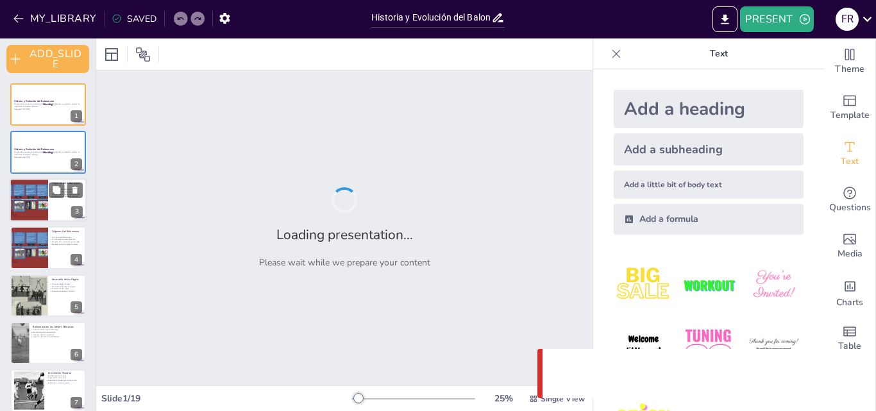
checkbox input "true"
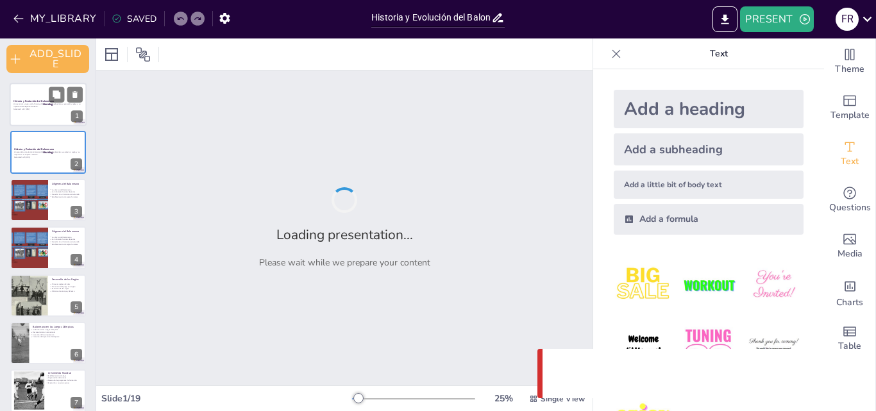
checkbox input "true"
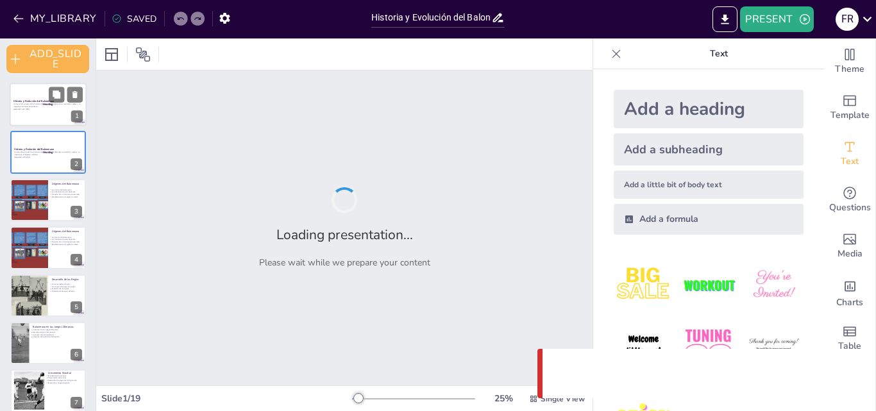
checkbox input "true"
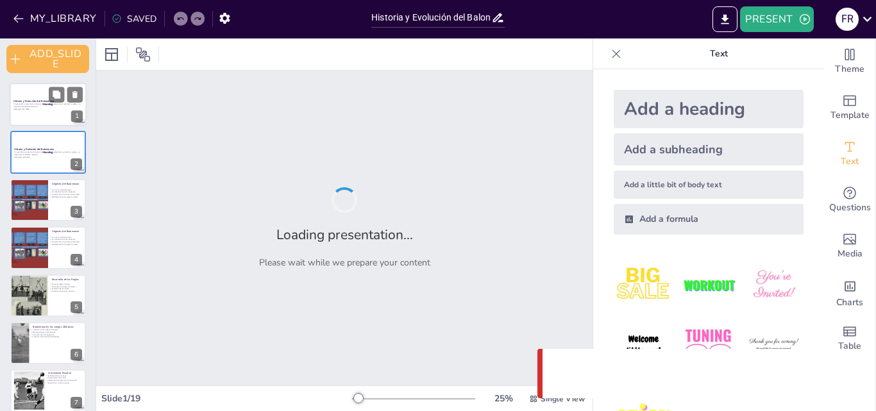
checkbox input "true"
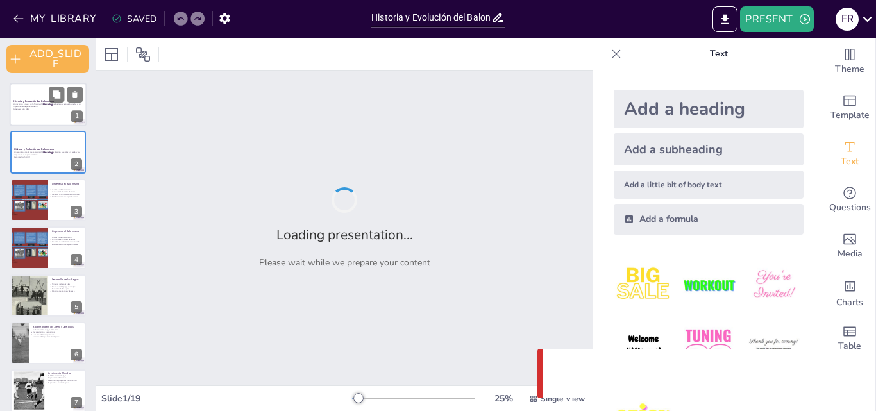
checkbox input "true"
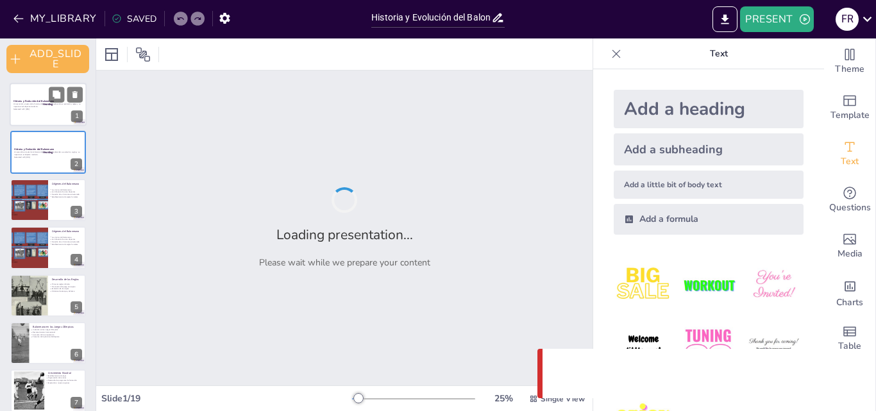
checkbox input "true"
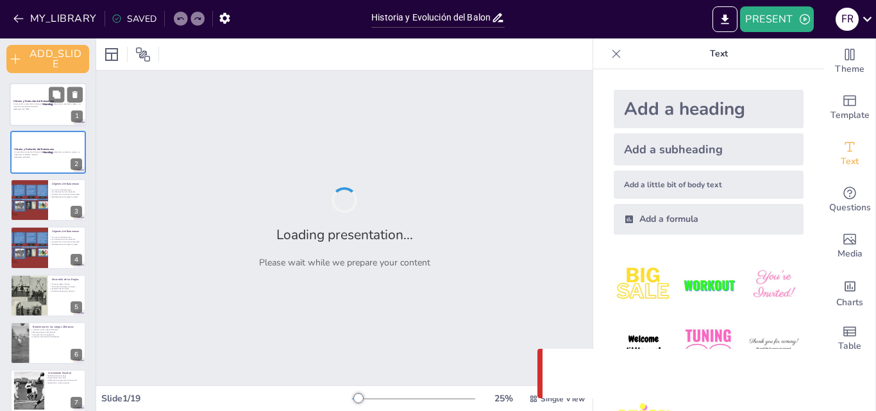
checkbox input "true"
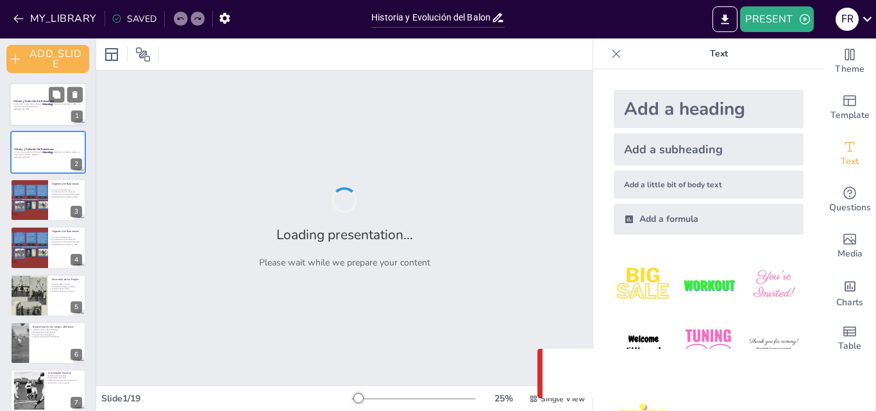
click at [46, 115] on div at bounding box center [48, 105] width 77 height 44
checkbox input "true"
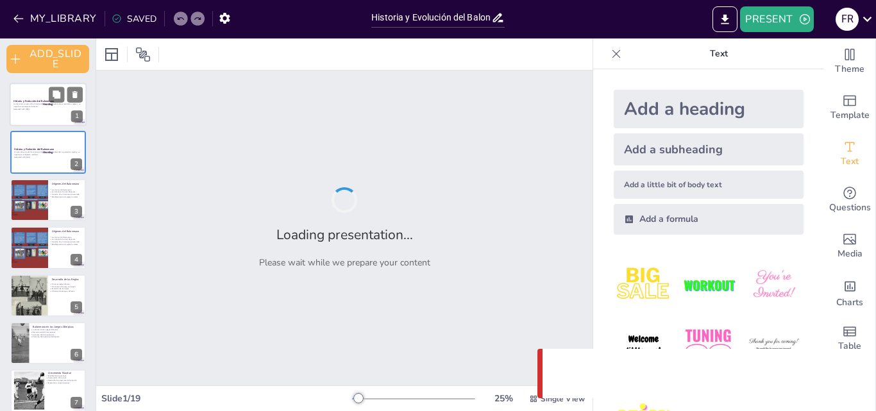
checkbox input "true"
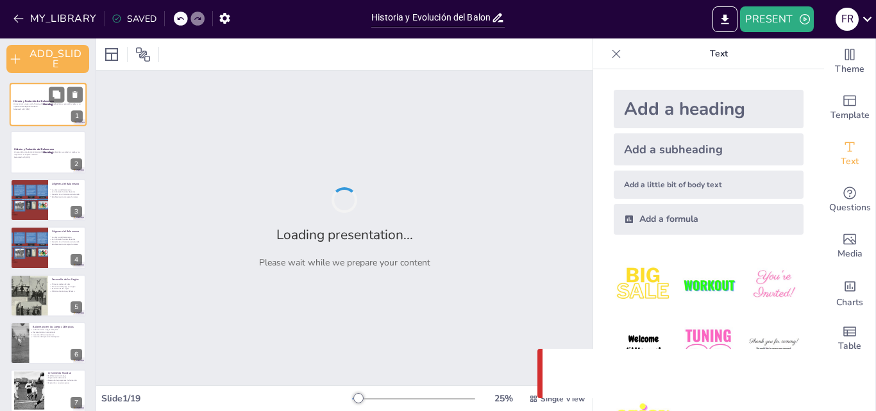
checkbox input "true"
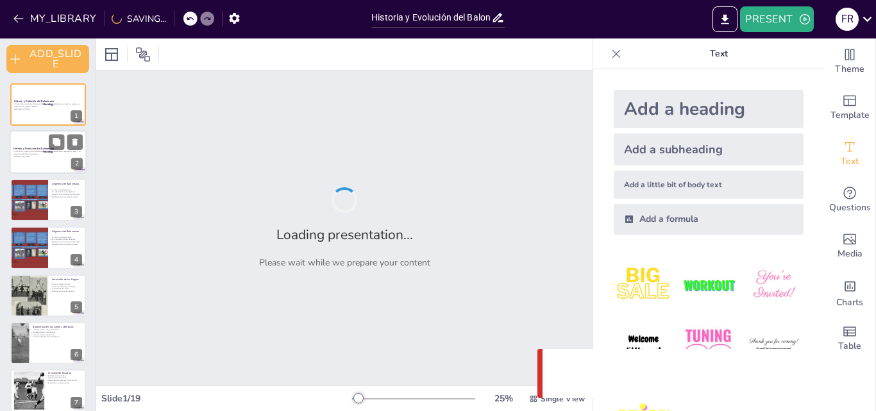
checkbox input "true"
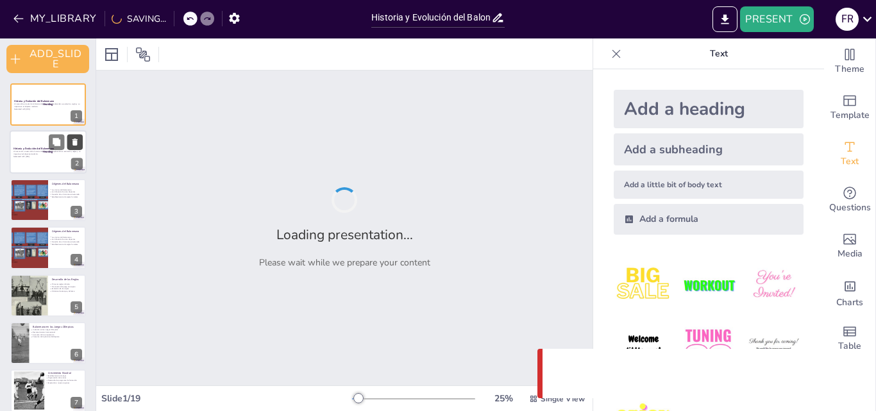
checkbox input "true"
click at [76, 142] on icon at bounding box center [74, 142] width 5 height 7
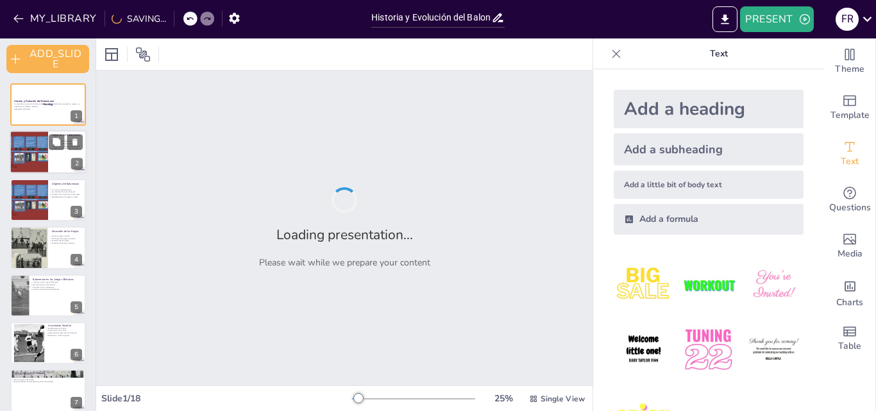
checkbox input "true"
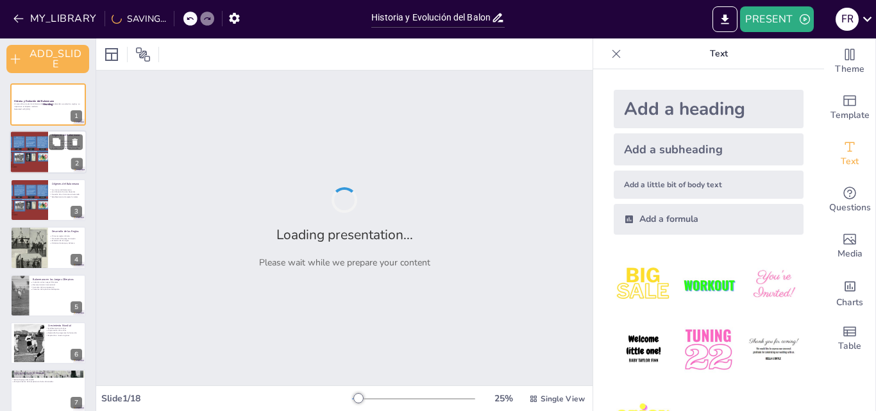
checkbox input "true"
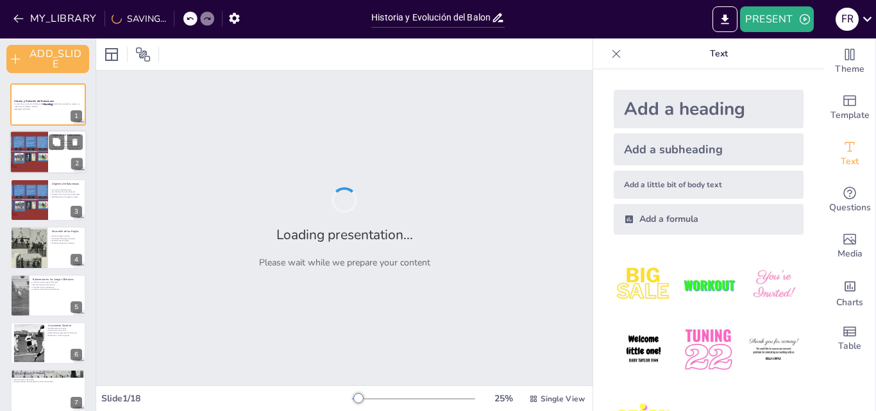
checkbox input "true"
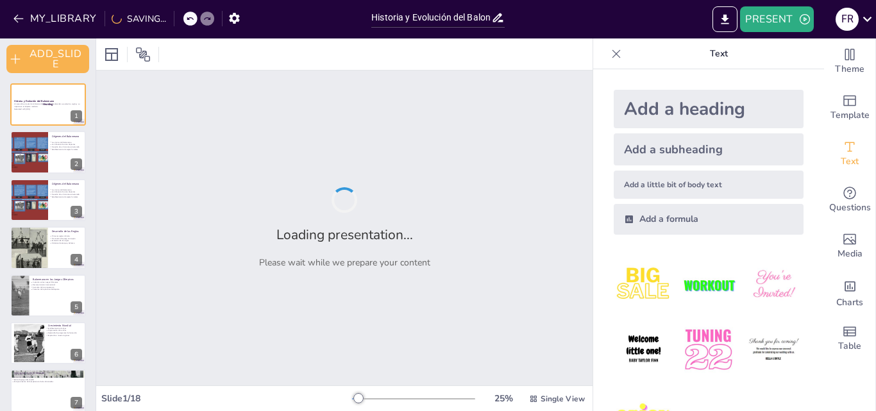
checkbox input "true"
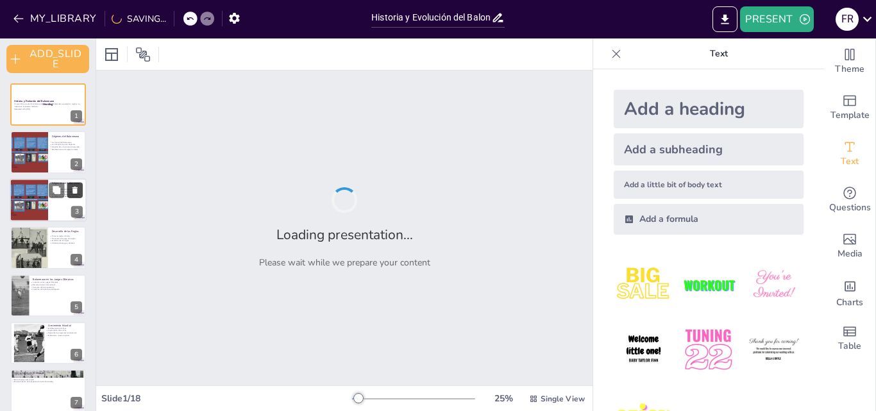
checkbox input "true"
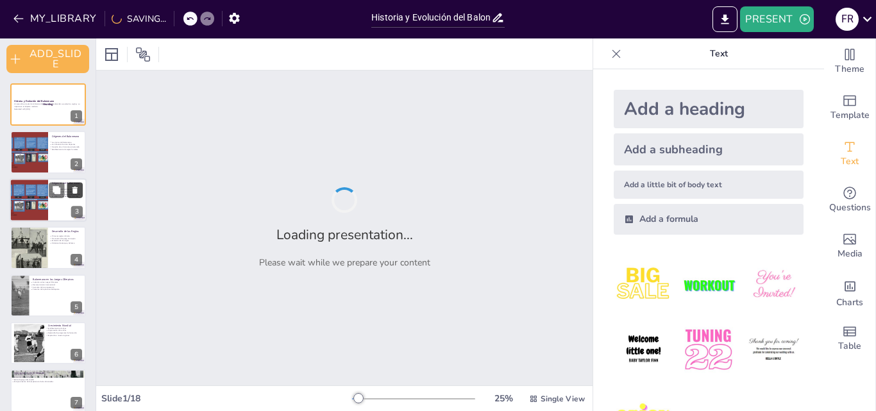
checkbox input "true"
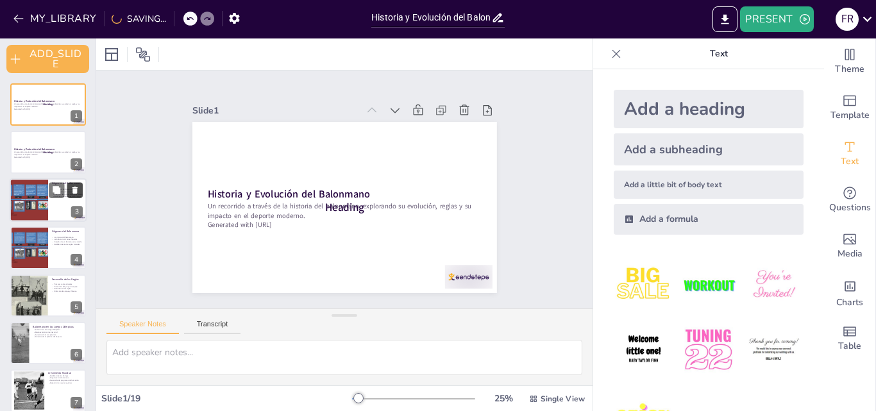
checkbox input "true"
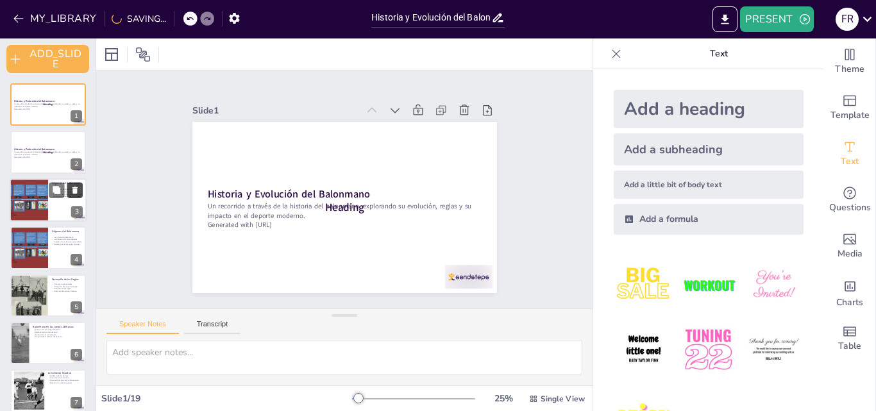
click at [78, 187] on icon at bounding box center [75, 189] width 9 height 9
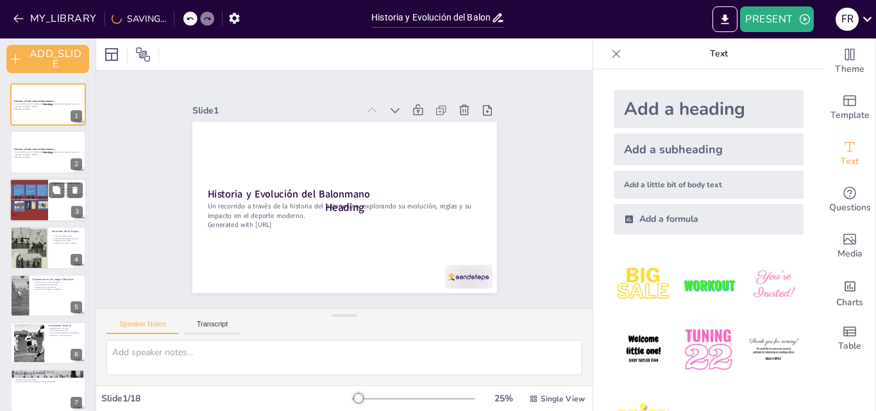
checkbox input "true"
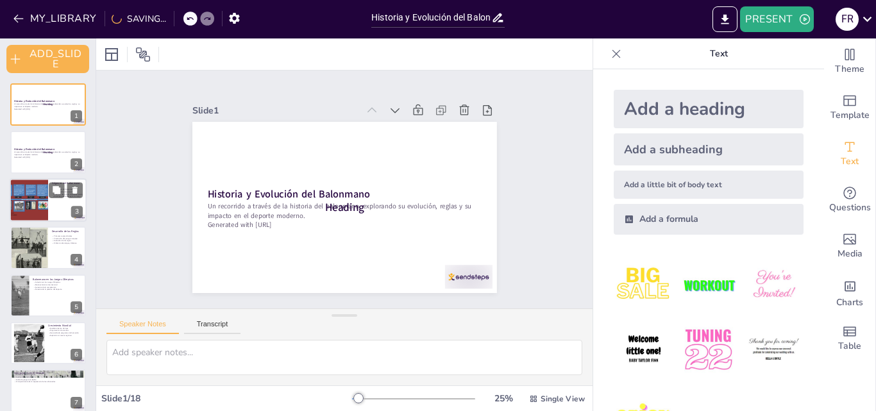
checkbox input "true"
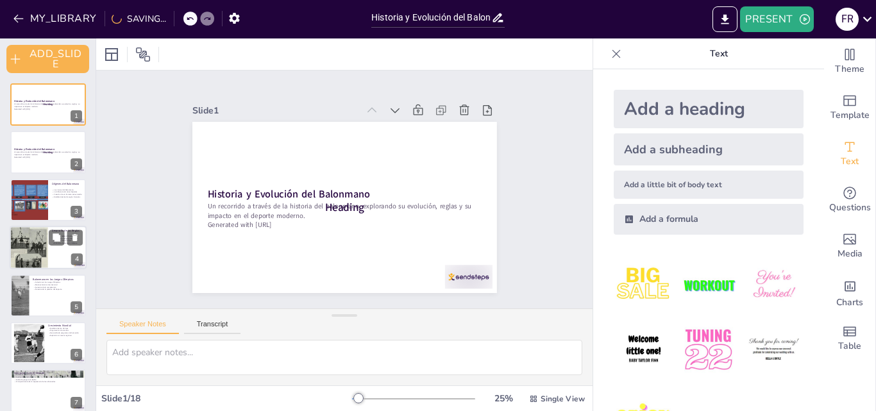
checkbox input "true"
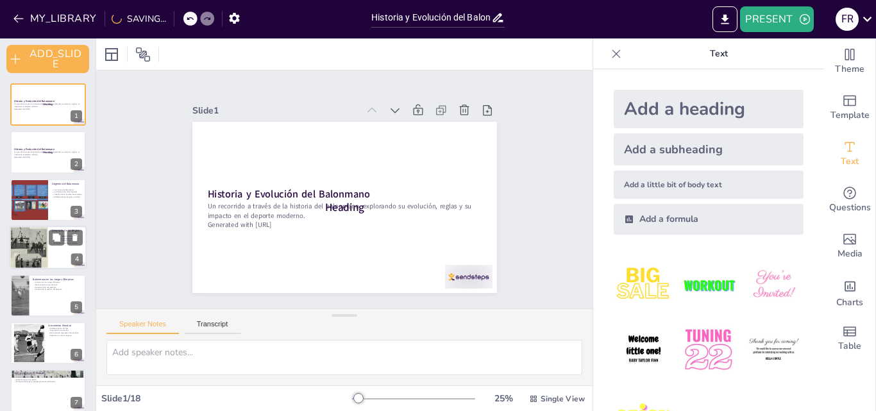
checkbox input "true"
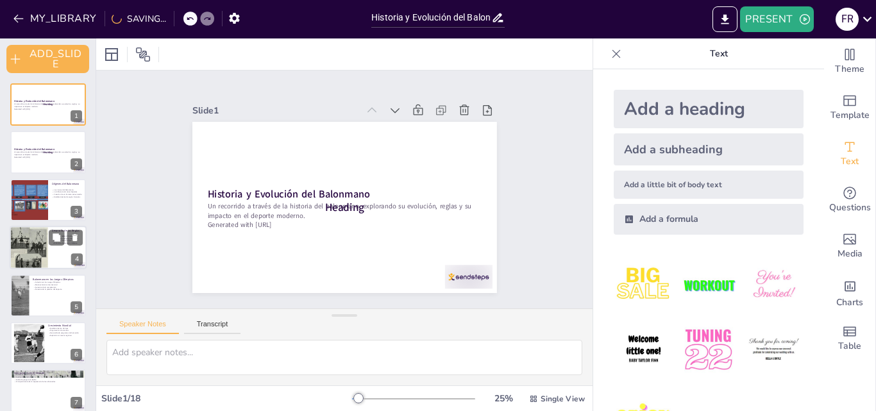
checkbox input "true"
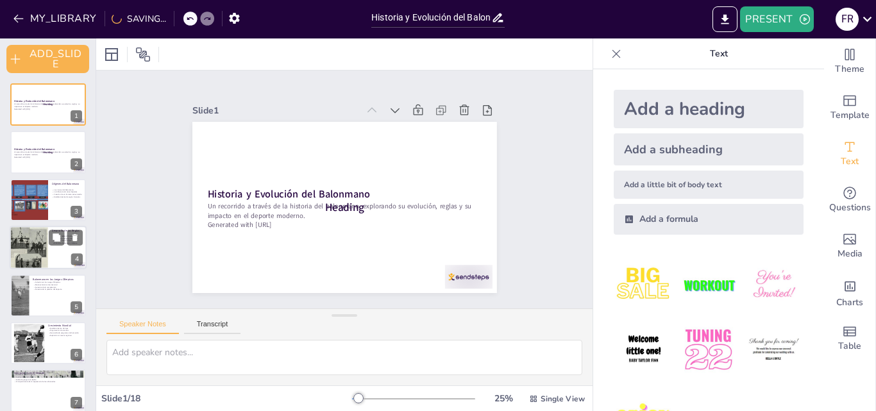
checkbox input "true"
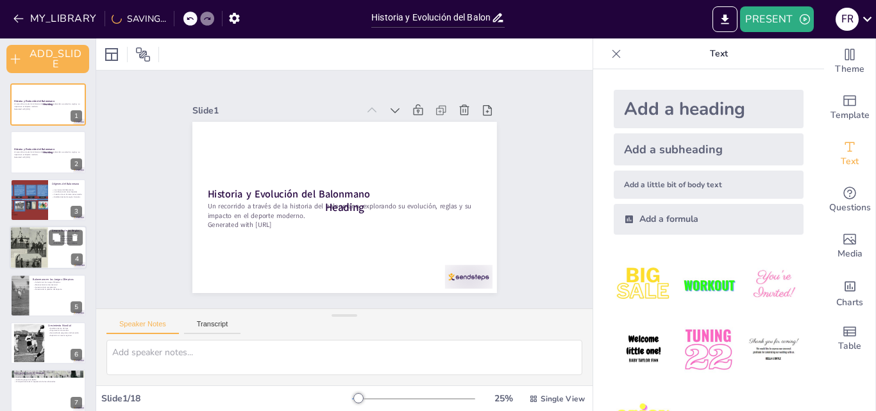
checkbox input "true"
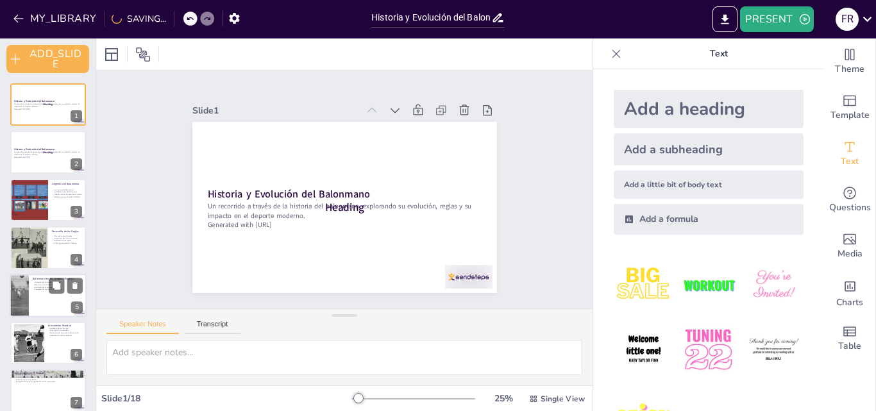
checkbox input "true"
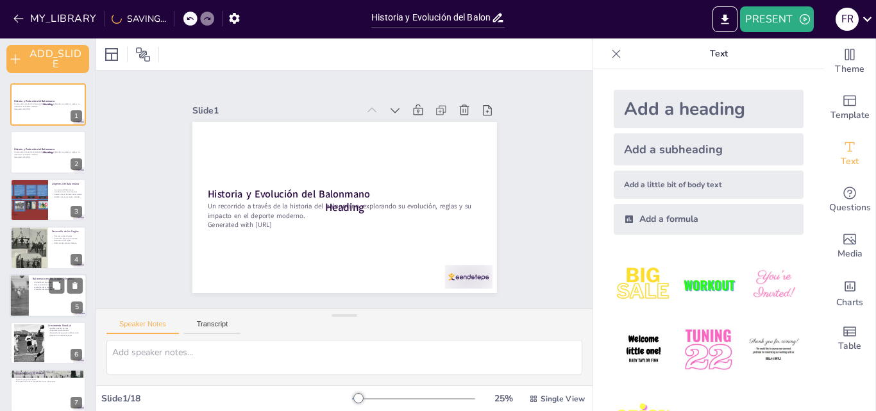
checkbox input "true"
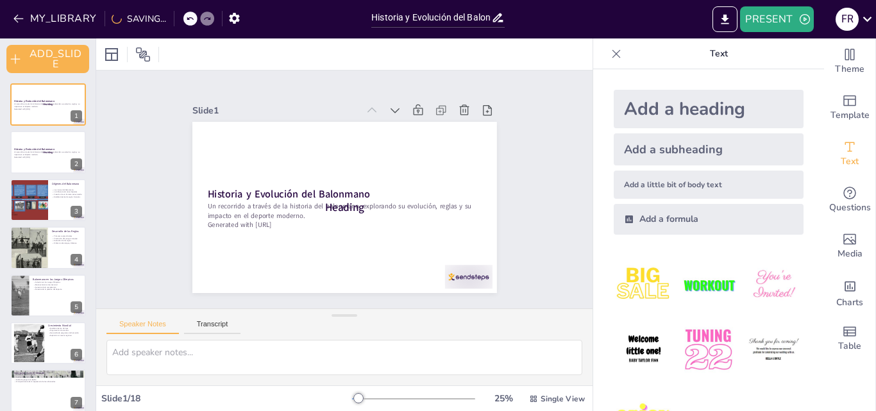
checkbox input "true"
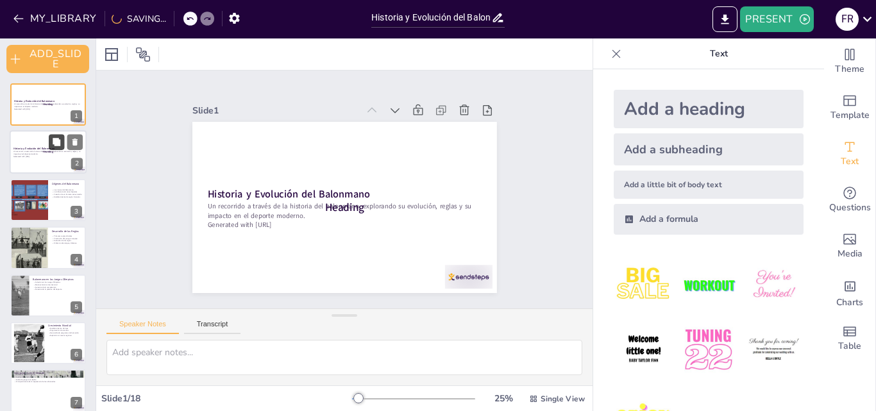
click at [53, 147] on button at bounding box center [56, 142] width 15 height 15
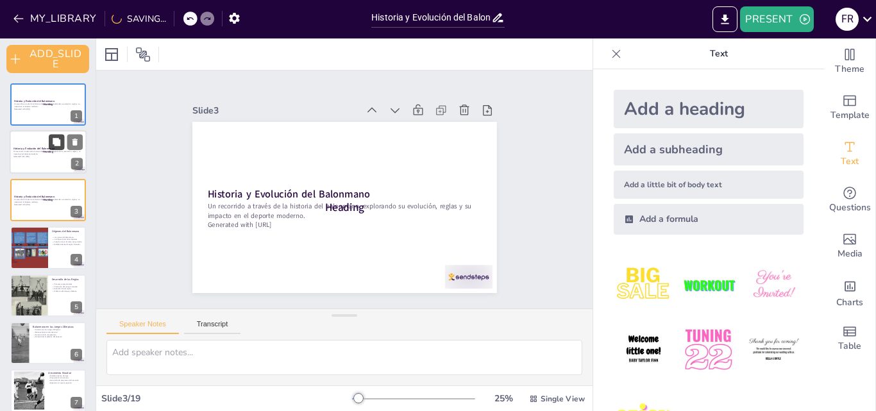
checkbox input "true"
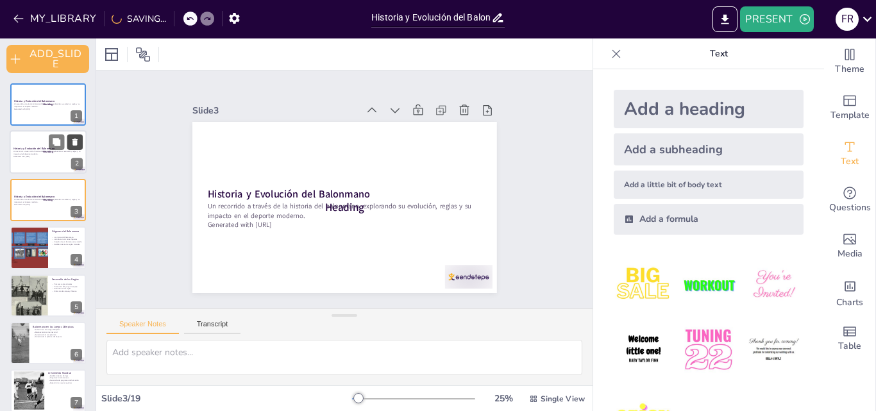
click at [77, 144] on icon at bounding box center [74, 142] width 5 height 7
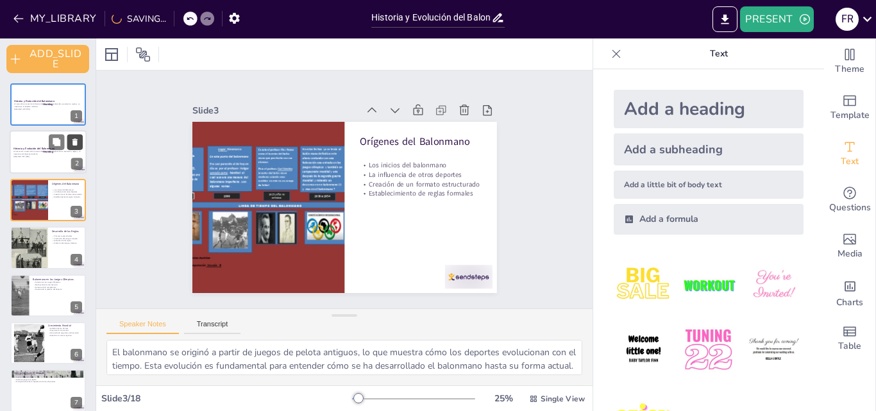
click at [75, 142] on icon at bounding box center [74, 142] width 5 height 7
type textarea "La creación de las primeras reglas oficiales en 1910 fue un paso crucial para e…"
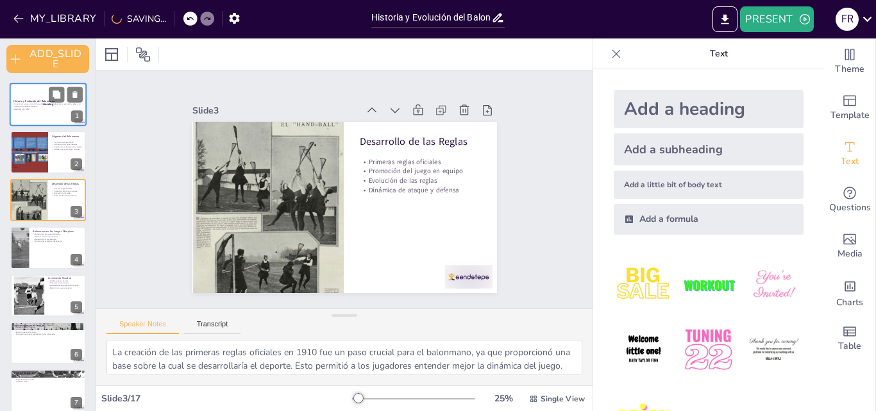
click at [32, 102] on strong "Historia y Evolución del Balonmano" at bounding box center [33, 100] width 41 height 3
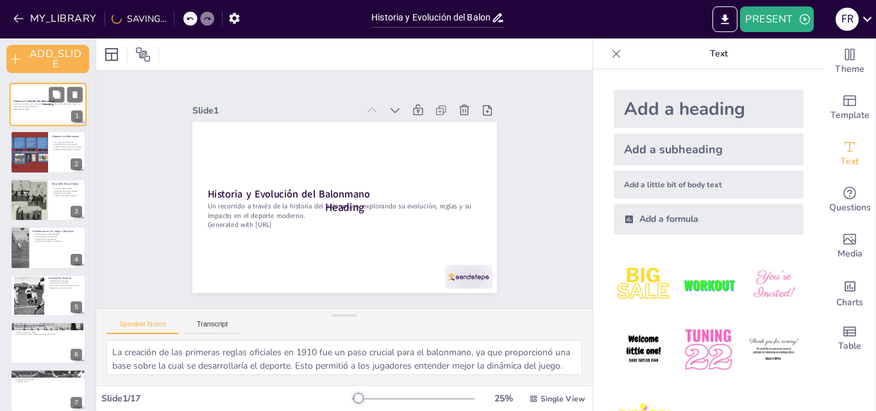
checkbox input "true"
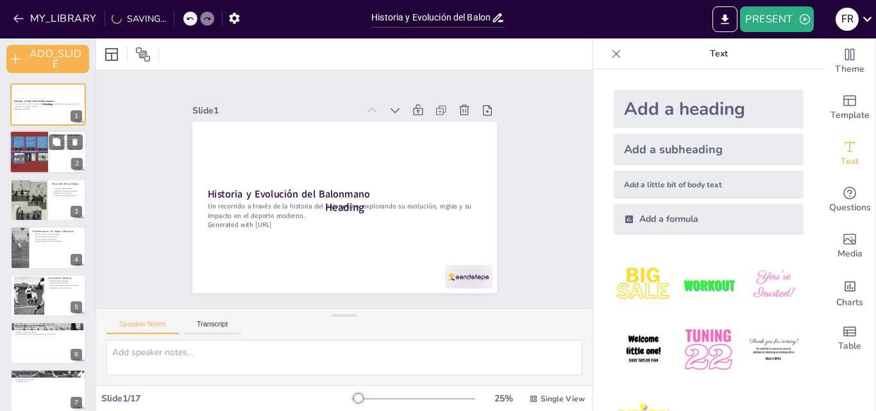
click at [39, 138] on div at bounding box center [29, 153] width 62 height 44
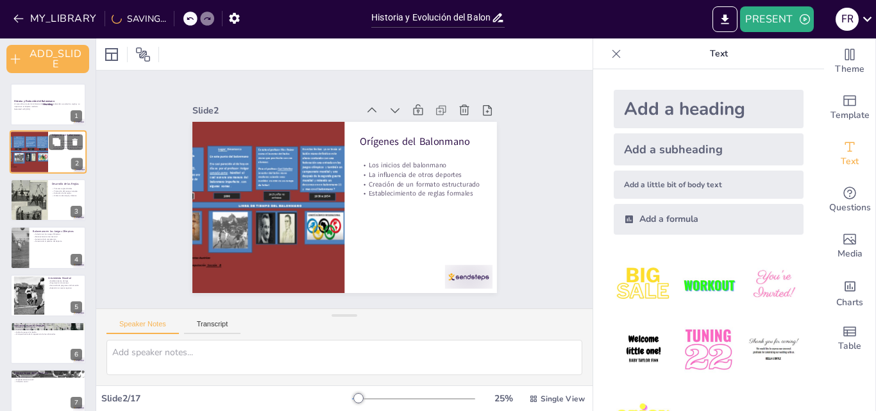
type textarea "El balonmano se originó a partir de juegos de pelota antiguos, lo que muestra c…"
checkbox input "true"
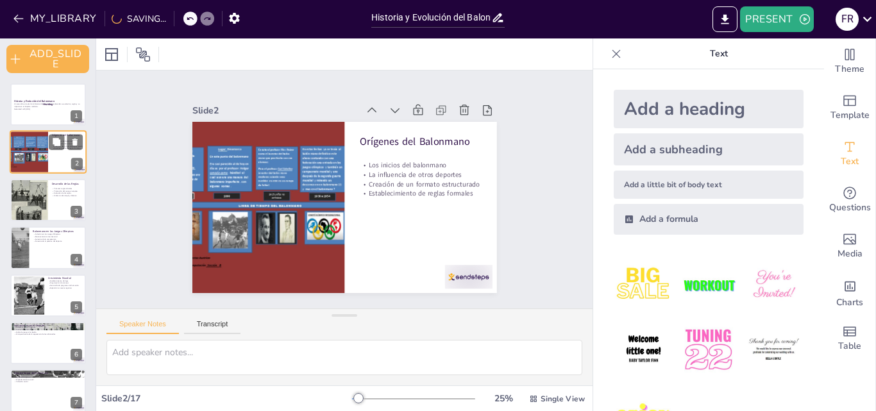
checkbox input "true"
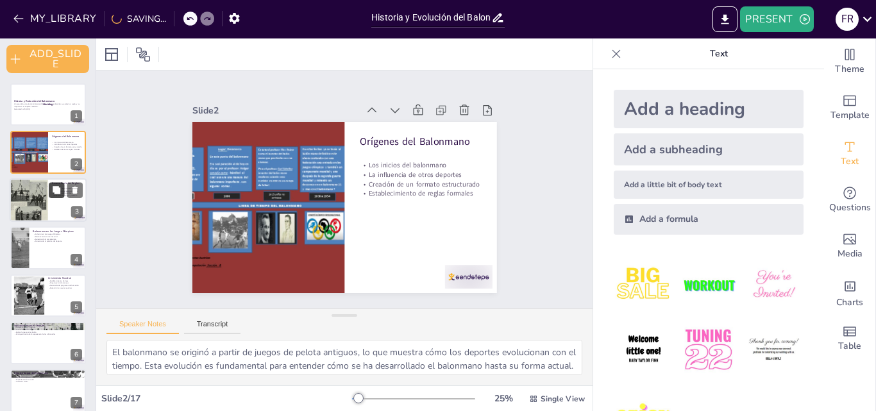
click at [51, 194] on button at bounding box center [56, 189] width 15 height 15
type textarea "La creación de las primeras reglas oficiales en 1910 fue un paso crucial para e…"
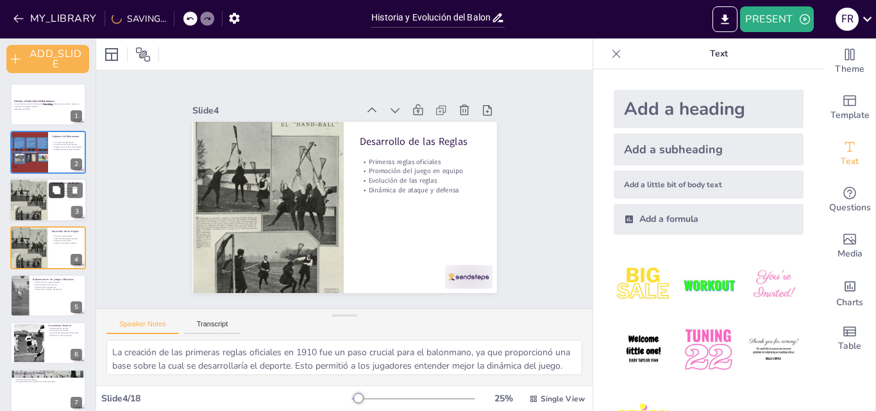
checkbox input "true"
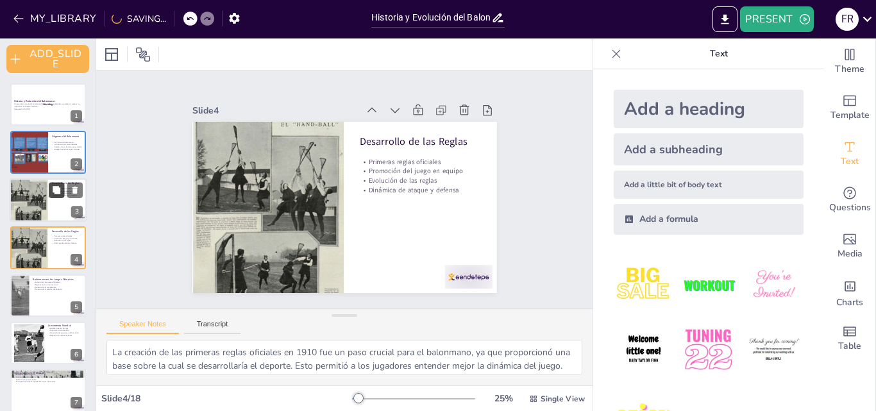
scroll to position [6, 0]
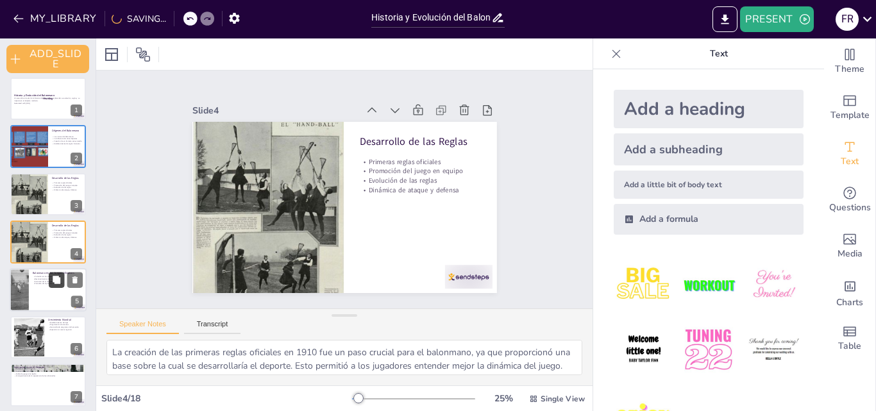
click at [49, 279] on button at bounding box center [56, 279] width 15 height 15
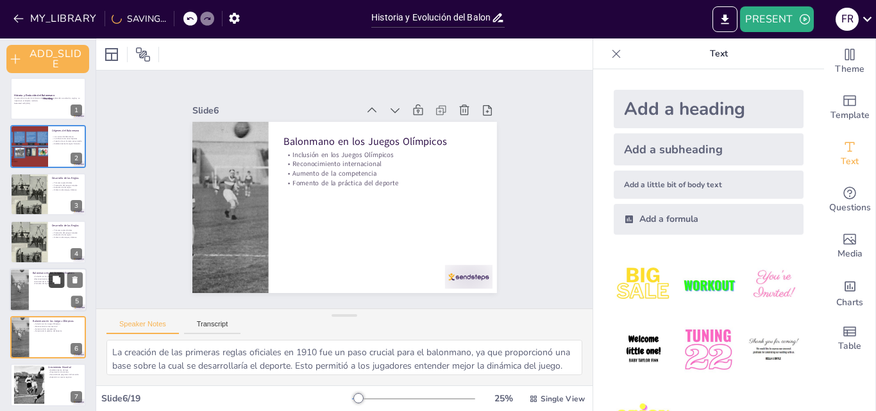
type textarea "La inclusión del balonmano en los Juegos Olímpicos es un testimonio de su creci…"
checkbox input "true"
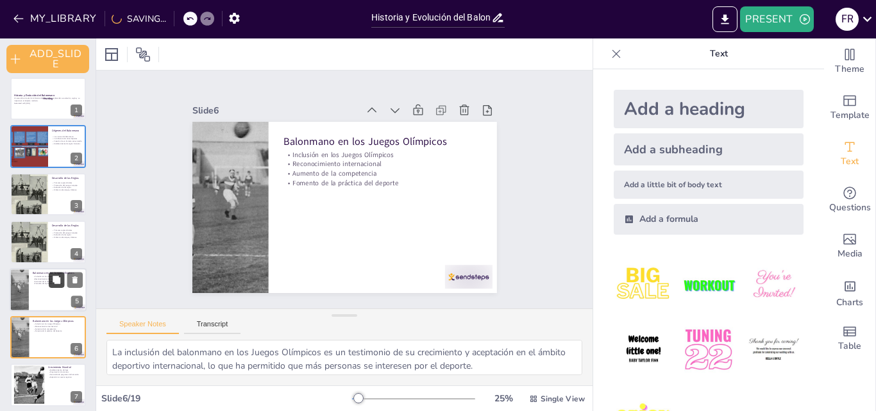
checkbox input "true"
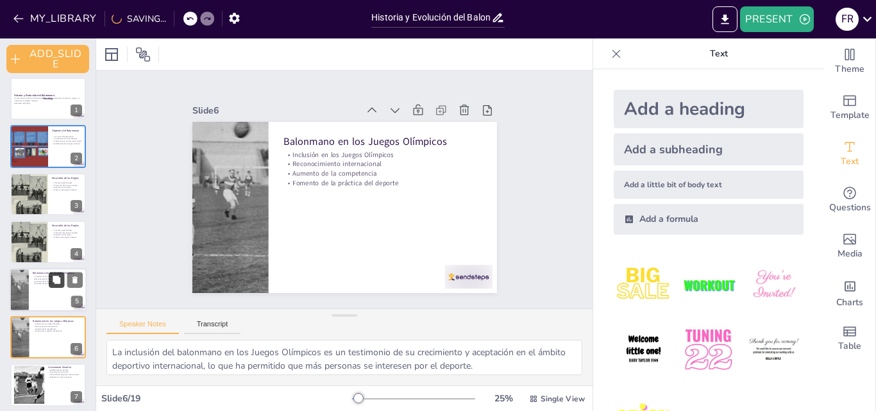
checkbox input "true"
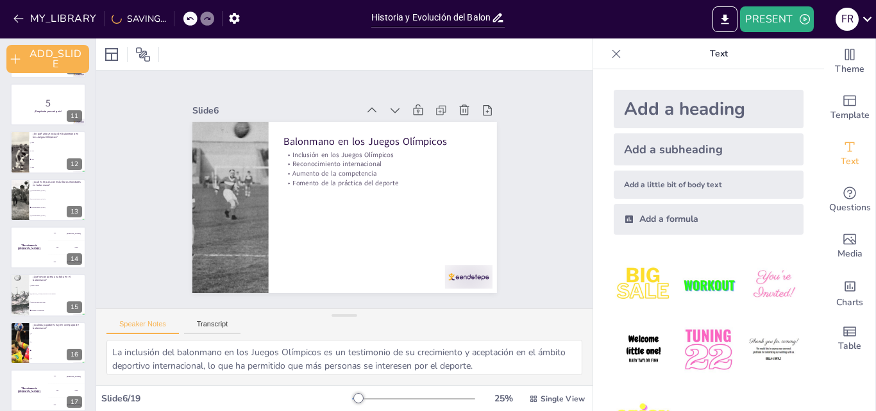
scroll to position [583, 0]
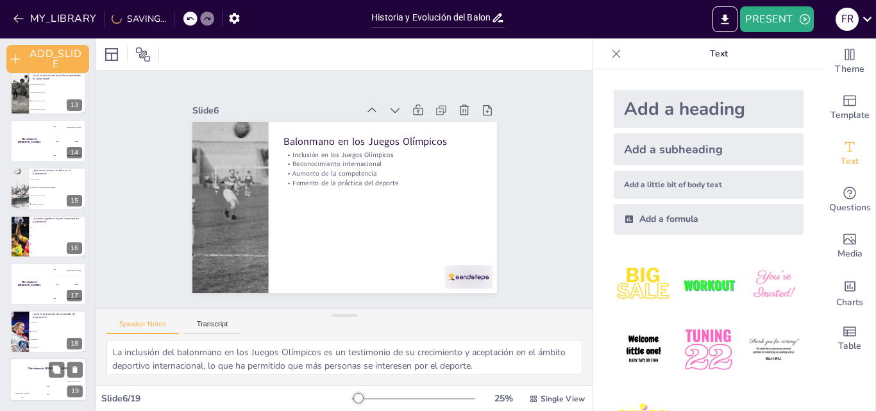
click at [63, 385] on div "300" at bounding box center [74, 391] width 26 height 19
checkbox input "true"
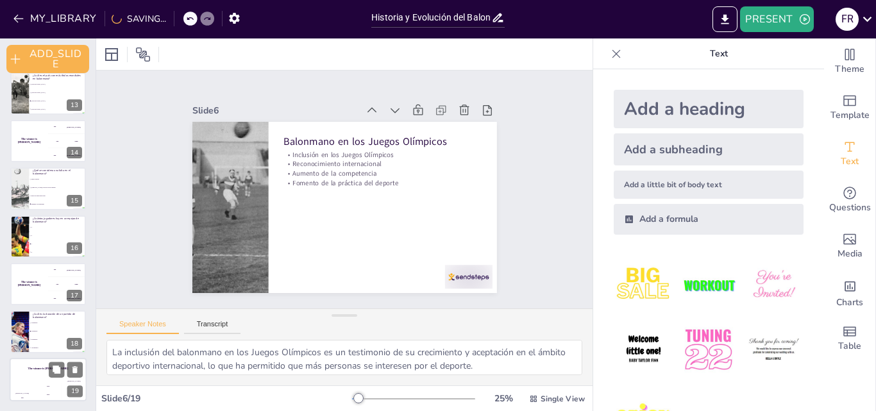
checkbox input "true"
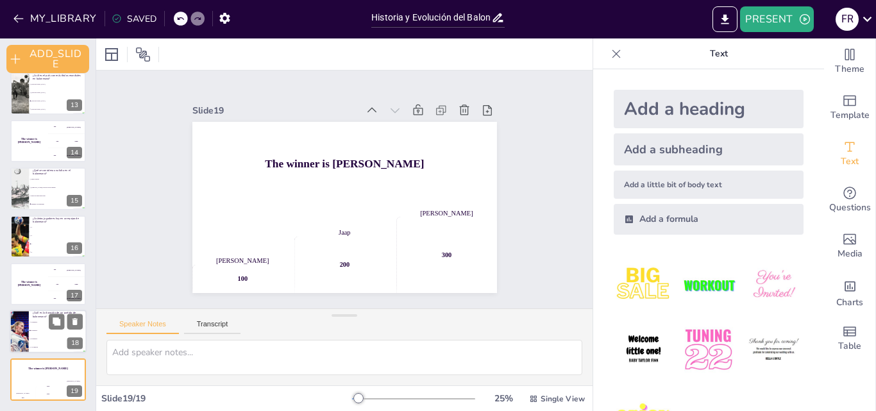
click at [64, 323] on div at bounding box center [66, 321] width 34 height 15
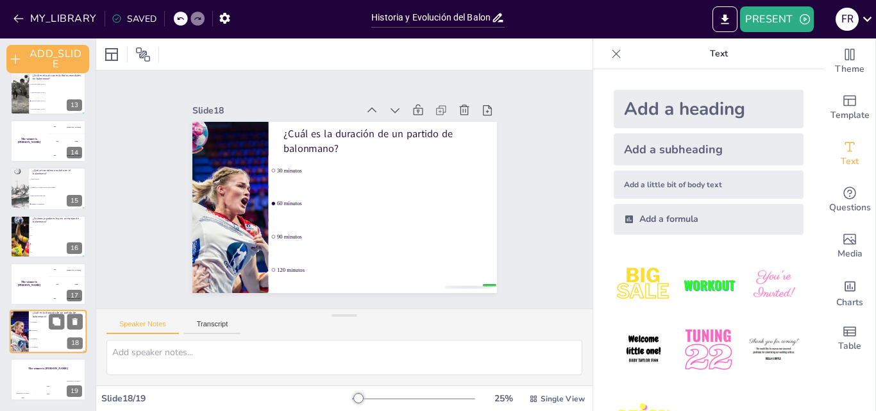
type textarea "La respuesta correcta es 60 minutos, que es la duración oficial de un partido d…"
checkbox input "true"
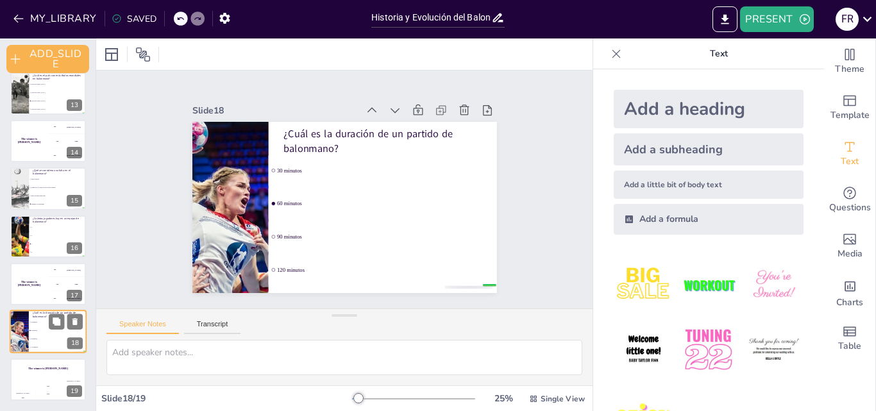
checkbox input "true"
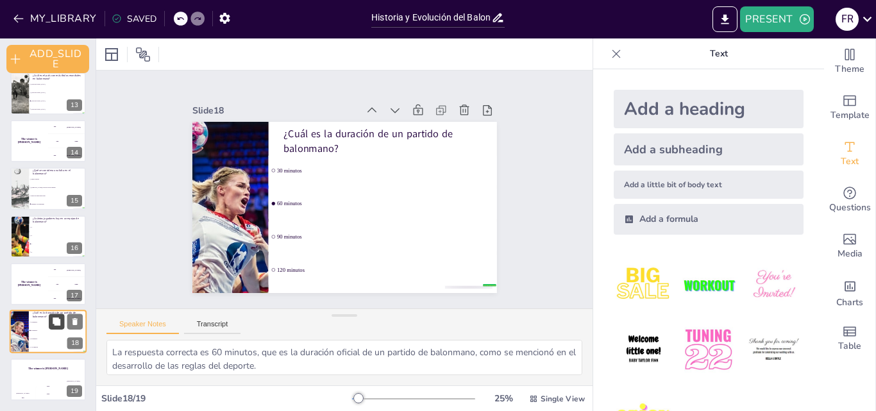
click at [63, 323] on button at bounding box center [56, 321] width 15 height 15
checkbox input "true"
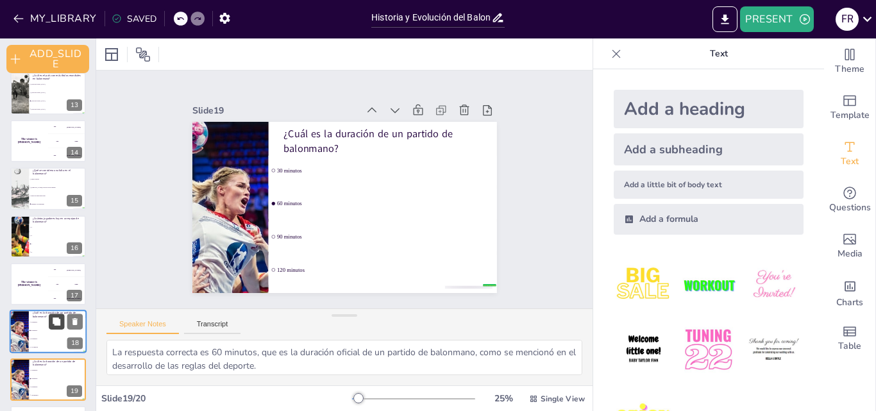
checkbox input "true"
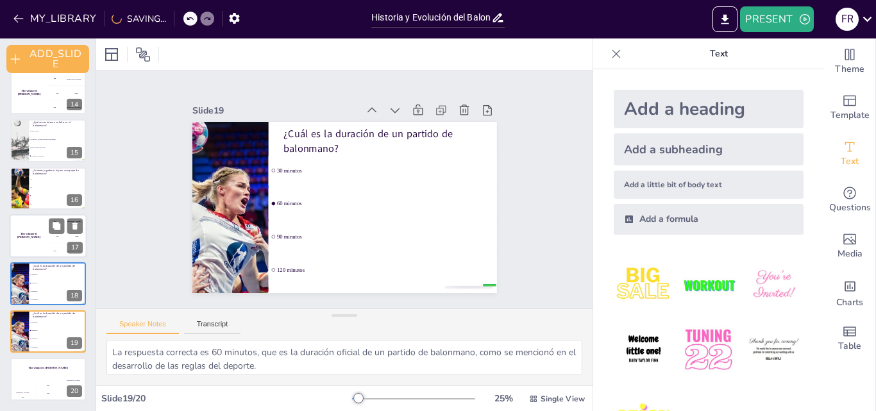
click at [53, 242] on div "200 Jaap" at bounding box center [67, 236] width 38 height 14
checkbox input "true"
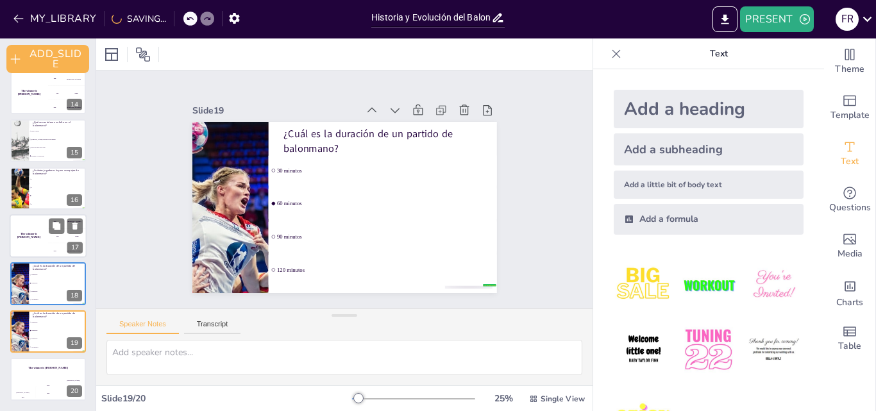
checkbox input "true"
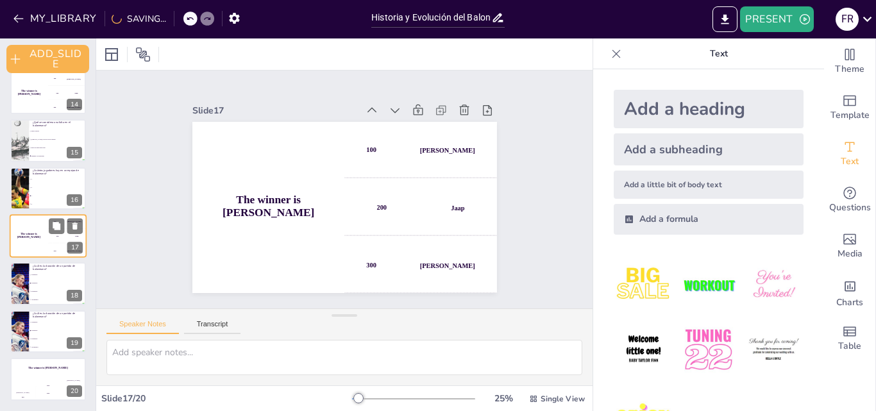
scroll to position [626, 0]
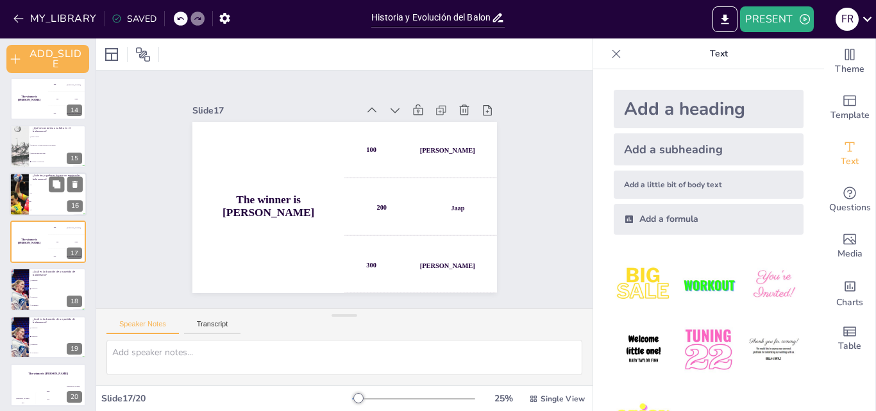
click at [42, 201] on span "7" at bounding box center [58, 202] width 55 height 2
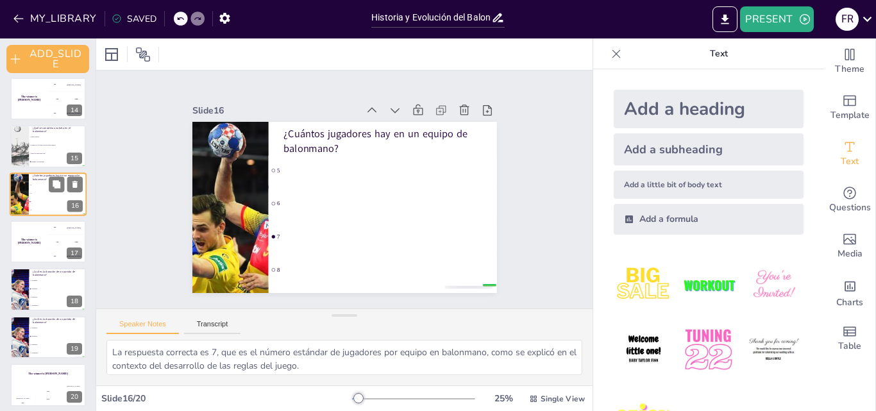
scroll to position [578, 0]
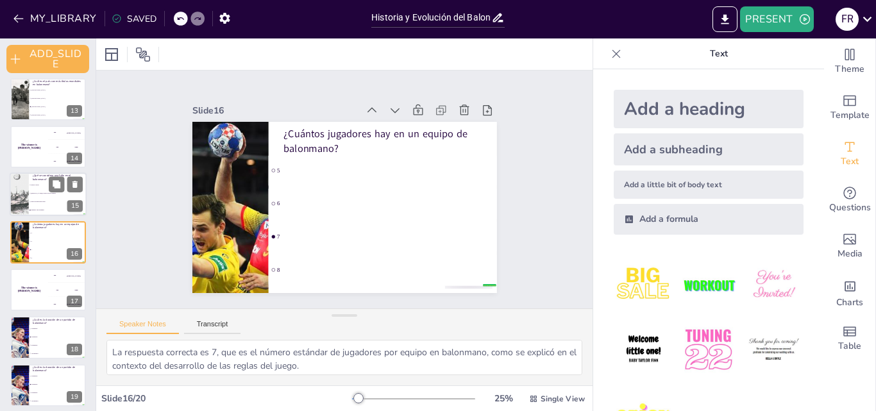
click at [44, 212] on li "Empujar a un oponente" at bounding box center [58, 210] width 58 height 8
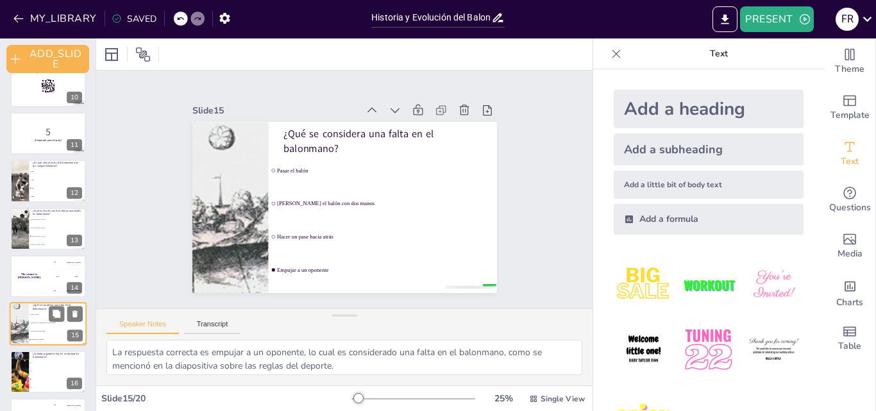
scroll to position [447, 0]
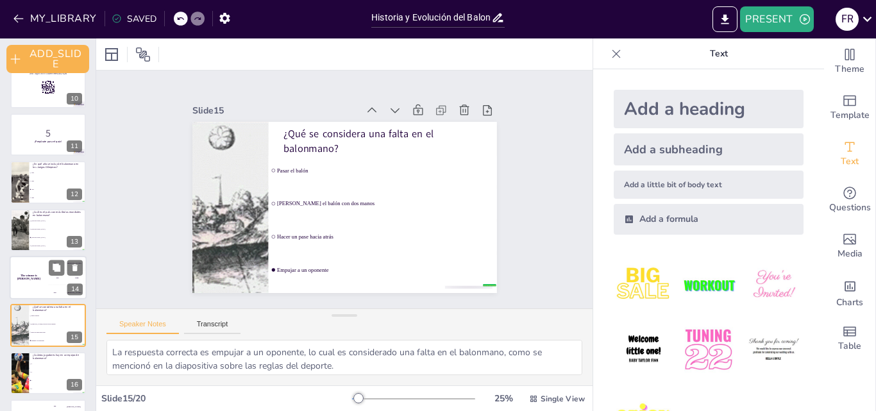
click at [56, 285] on div "300 Niels" at bounding box center [67, 292] width 38 height 14
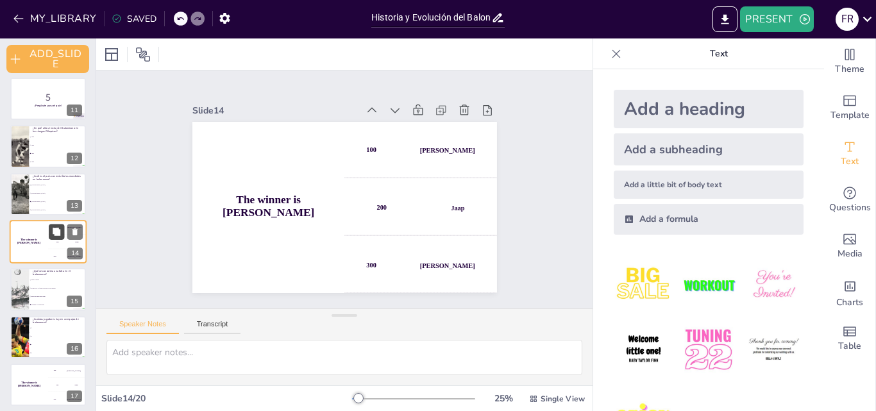
click at [52, 237] on button at bounding box center [56, 231] width 15 height 15
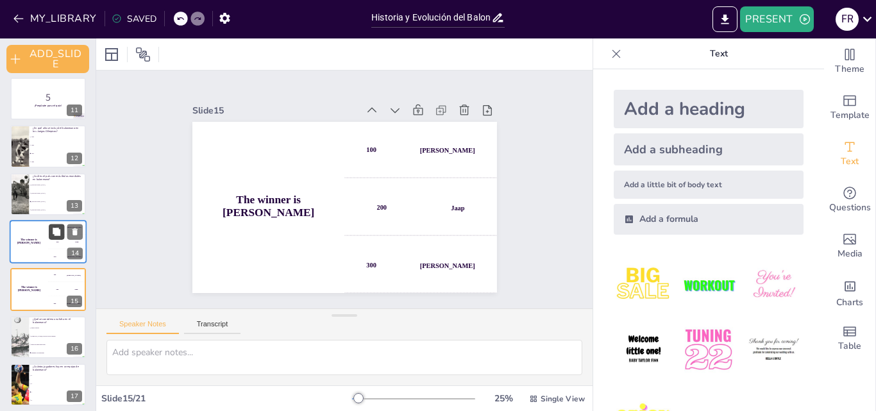
scroll to position [530, 0]
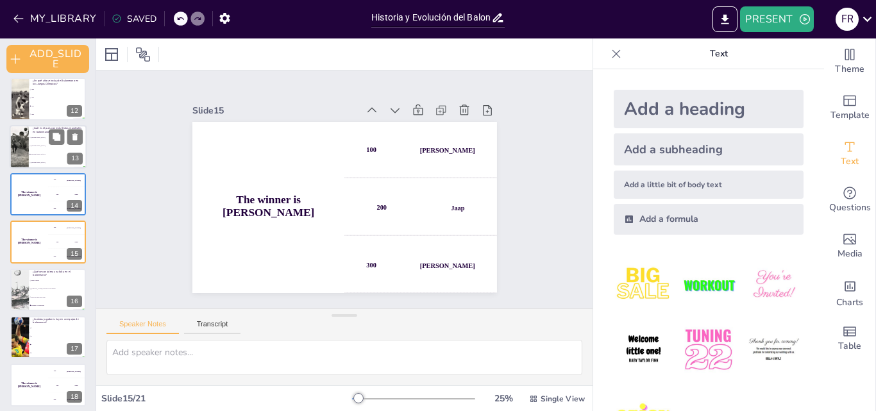
click at [42, 154] on span "[GEOGRAPHIC_DATA]" at bounding box center [58, 154] width 55 height 2
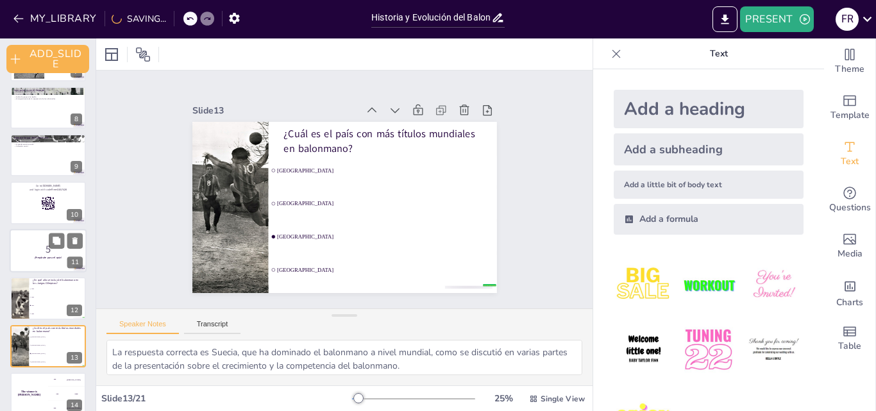
click at [42, 248] on p "5" at bounding box center [47, 249] width 69 height 14
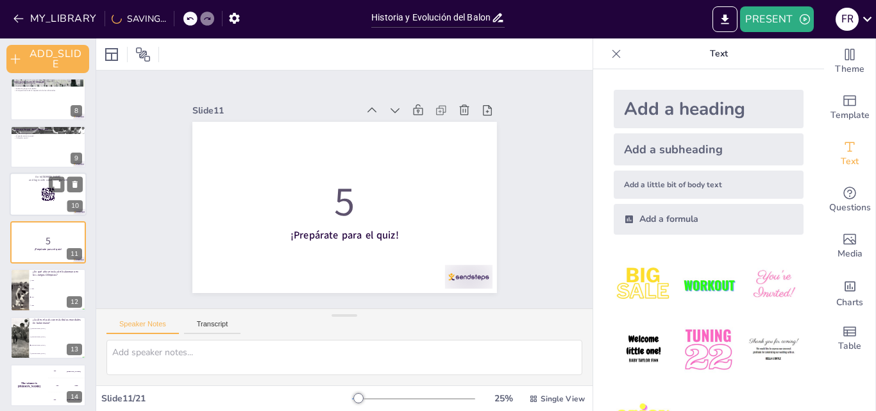
click at [44, 209] on div at bounding box center [48, 195] width 77 height 44
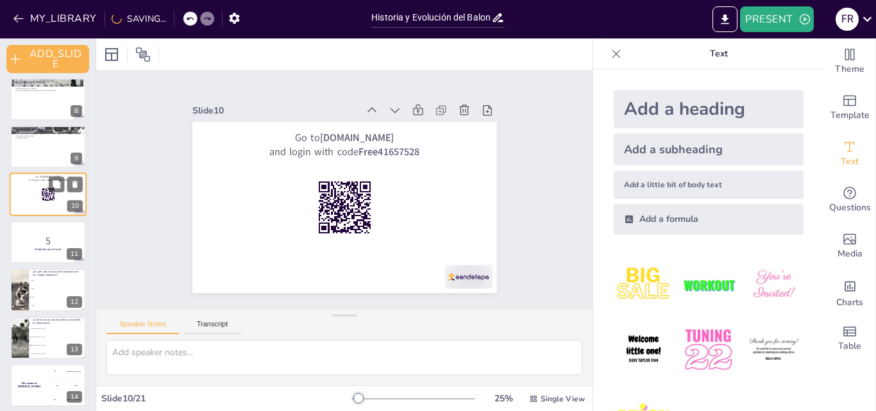
scroll to position [292, 0]
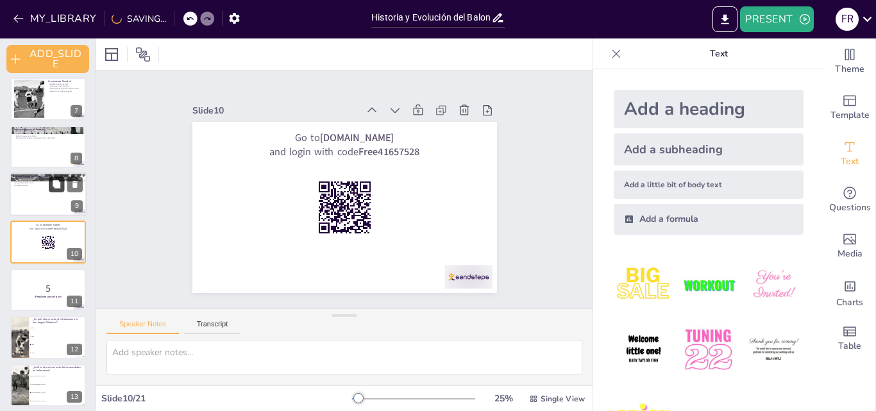
click at [49, 186] on button at bounding box center [56, 183] width 15 height 15
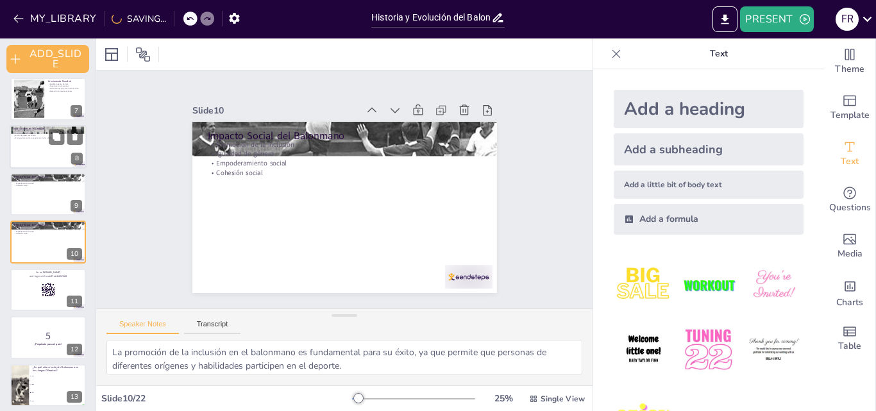
click at [42, 161] on div at bounding box center [48, 147] width 77 height 44
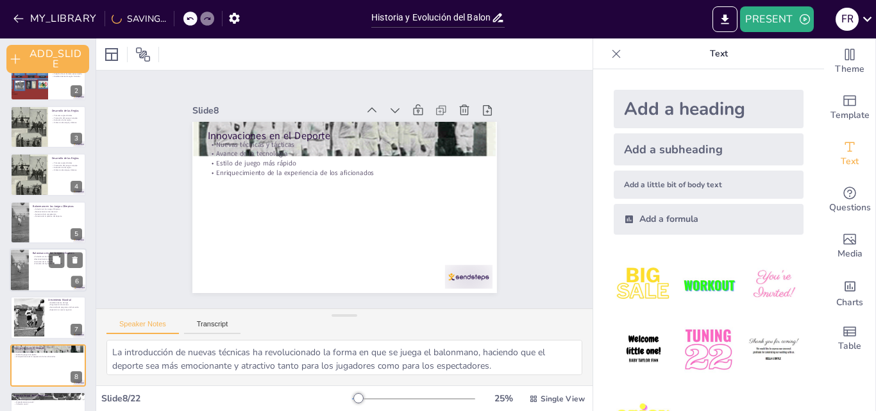
click at [37, 291] on div "Balonmano en los Juegos Olímpicos Inclusión en los Juegos Olímpicos Reconocimie…" at bounding box center [48, 270] width 77 height 44
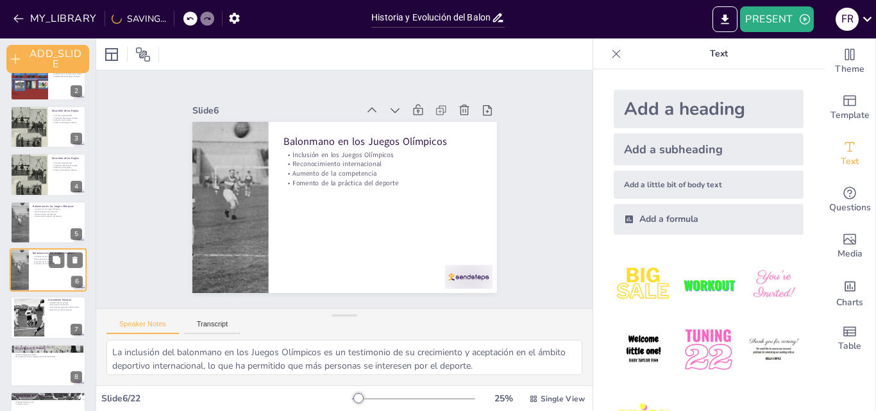
scroll to position [101, 0]
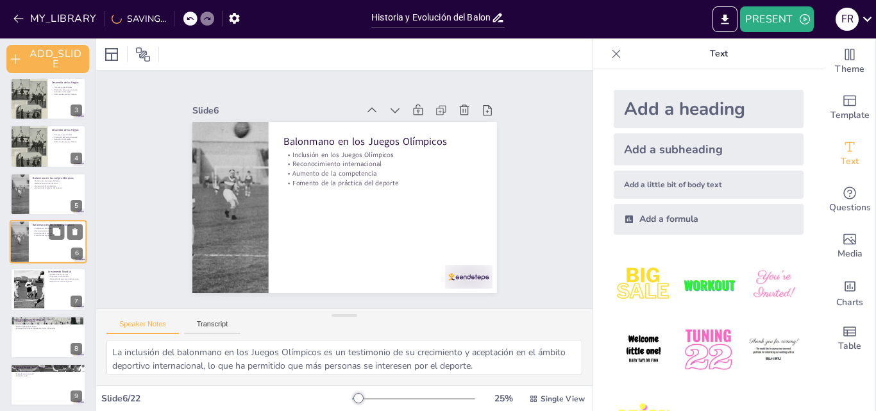
click at [46, 254] on div at bounding box center [48, 242] width 77 height 44
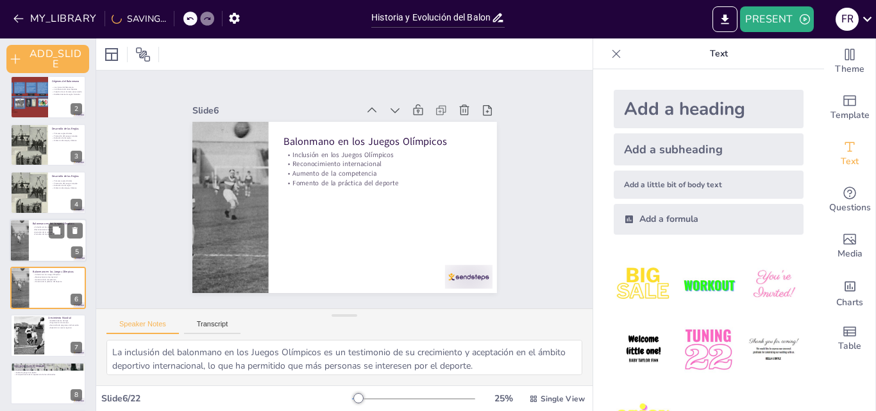
click at [40, 247] on div at bounding box center [48, 241] width 77 height 44
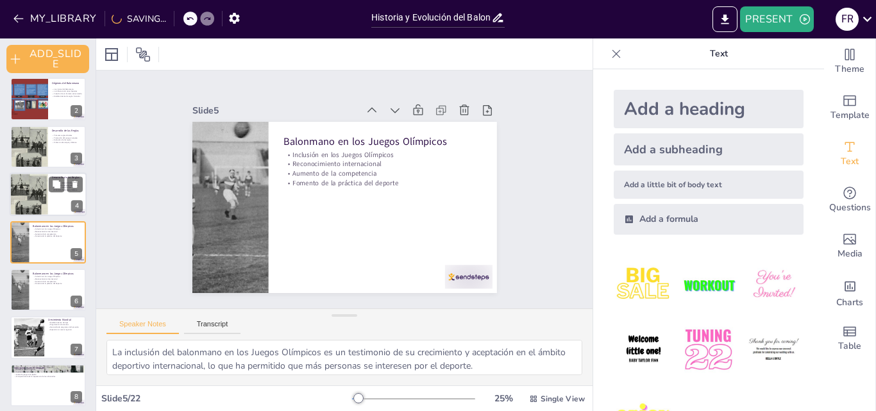
click at [31, 211] on div at bounding box center [29, 194] width 38 height 56
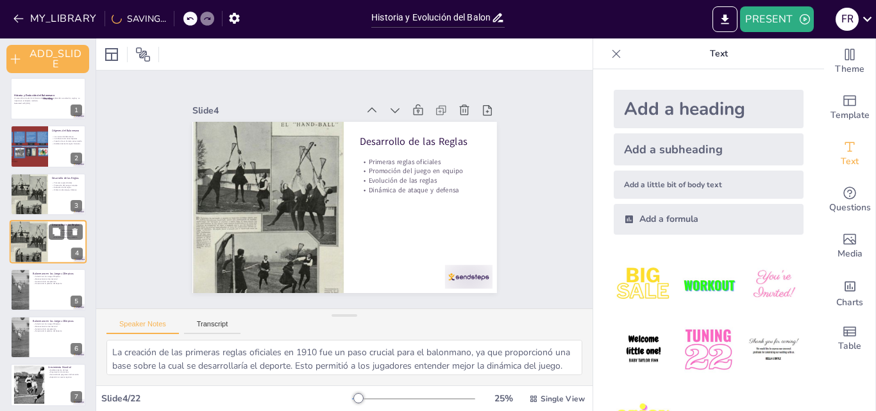
scroll to position [0, 0]
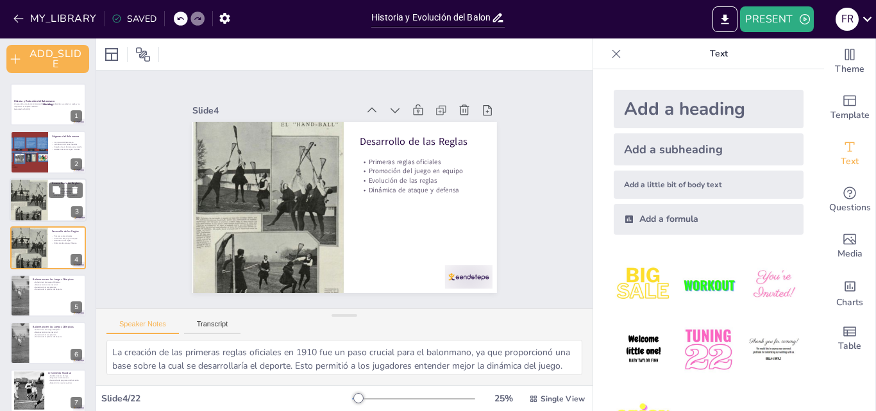
click at [34, 208] on div at bounding box center [29, 200] width 38 height 56
click at [41, 151] on div at bounding box center [29, 153] width 62 height 44
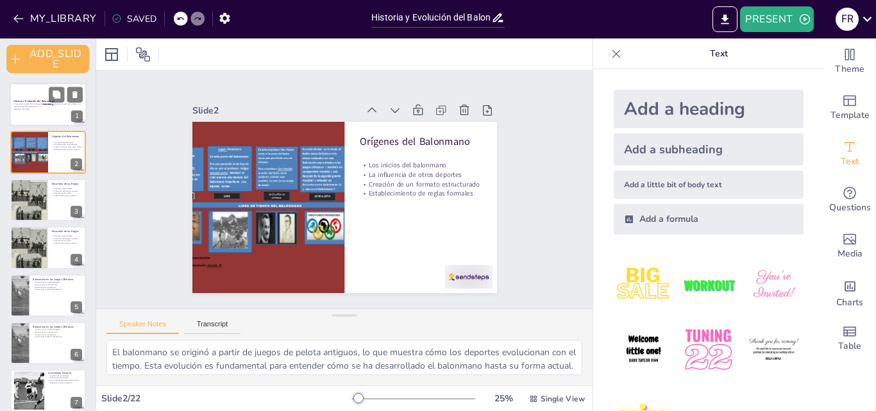
click at [29, 114] on div at bounding box center [48, 105] width 77 height 44
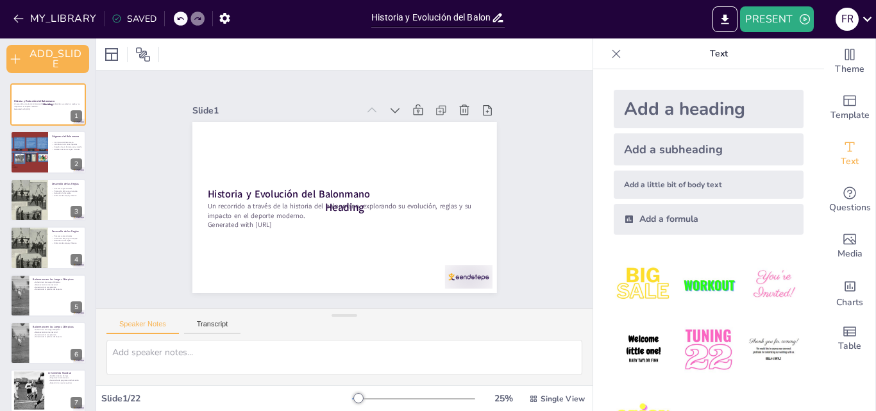
click at [450, 275] on div at bounding box center [459, 289] width 50 height 29
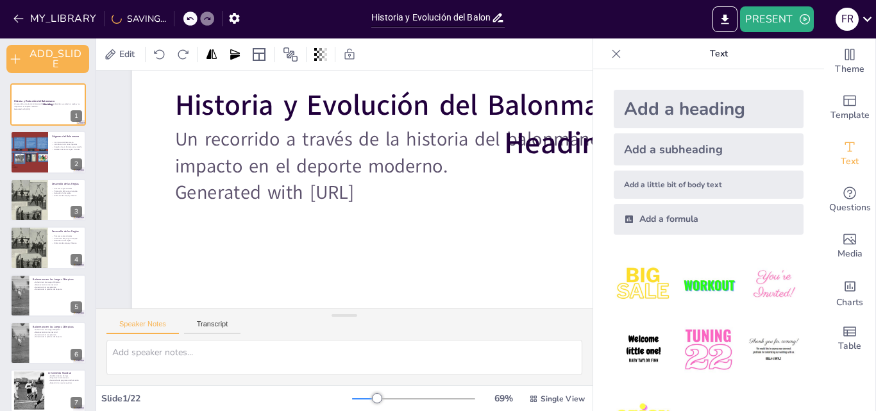
scroll to position [3, 8]
